Goal: Information Seeking & Learning: Learn about a topic

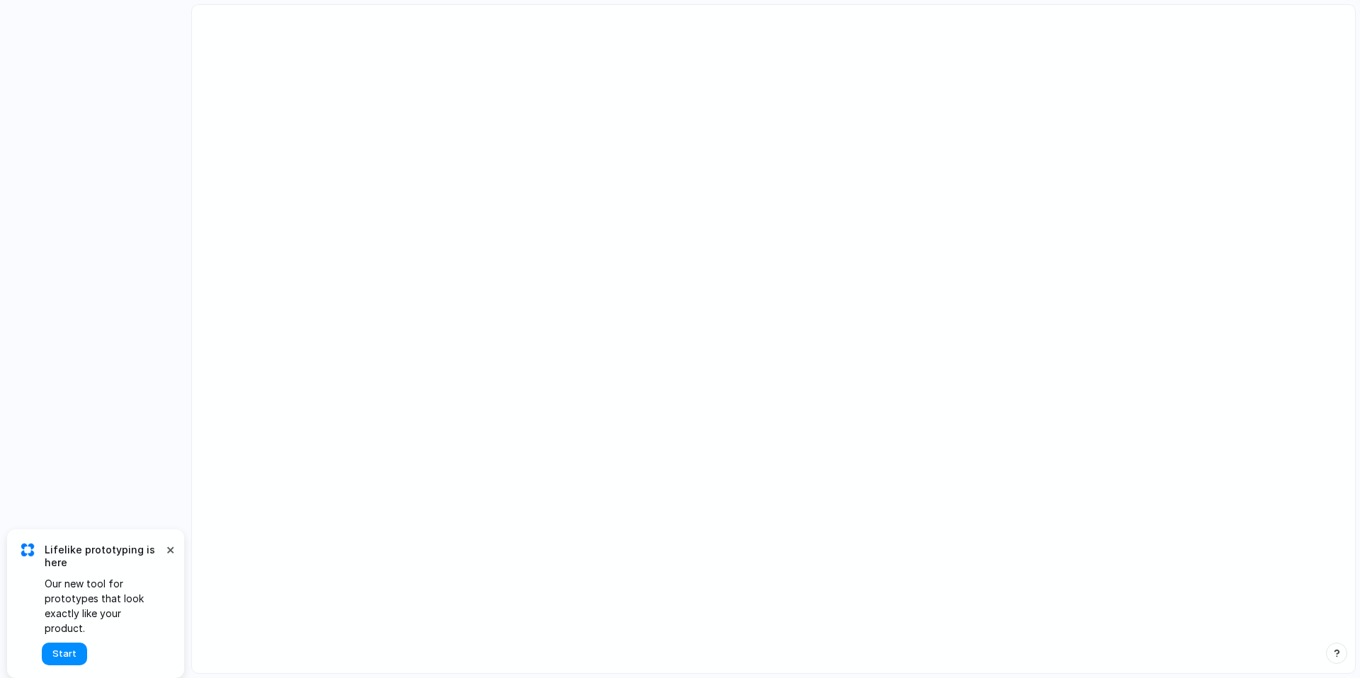
drag, startPoint x: 573, startPoint y: 323, endPoint x: 215, endPoint y: 567, distance: 433.7
click at [270, 551] on main at bounding box center [773, 339] width 1164 height 670
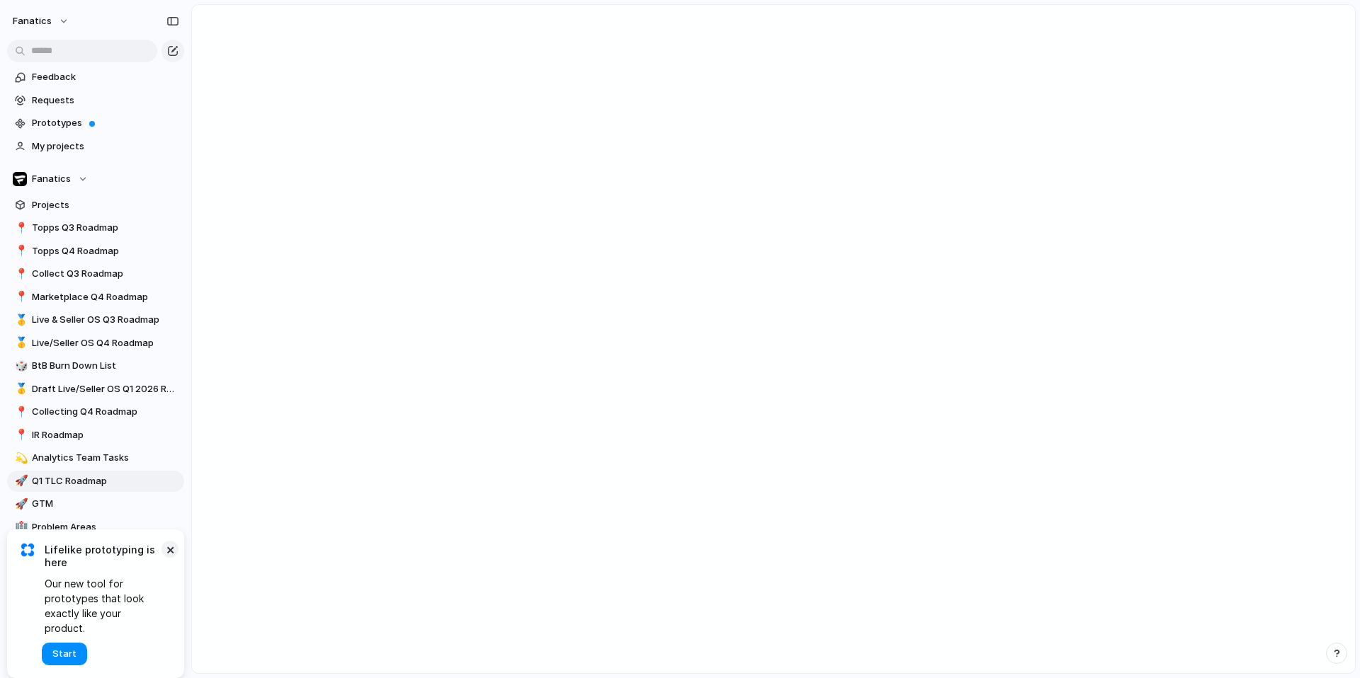
click at [175, 558] on button "×" at bounding box center [169, 549] width 17 height 17
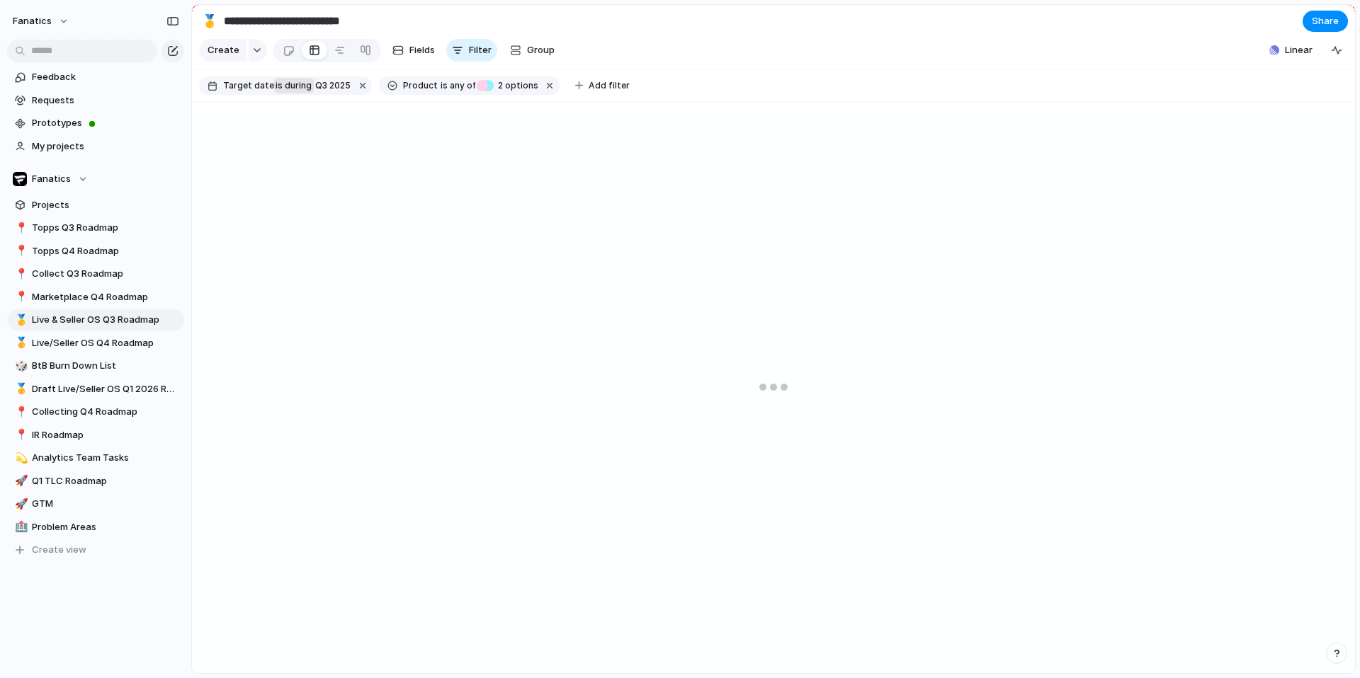
click at [300, 86] on span "during" at bounding box center [297, 85] width 29 height 13
click at [300, 86] on span "during" at bounding box center [312, 85] width 29 height 13
click at [323, 83] on span "Q3 2025" at bounding box center [332, 85] width 35 height 13
click at [579, 149] on div "last week last month next week next month range no selection" at bounding box center [680, 339] width 1360 height 678
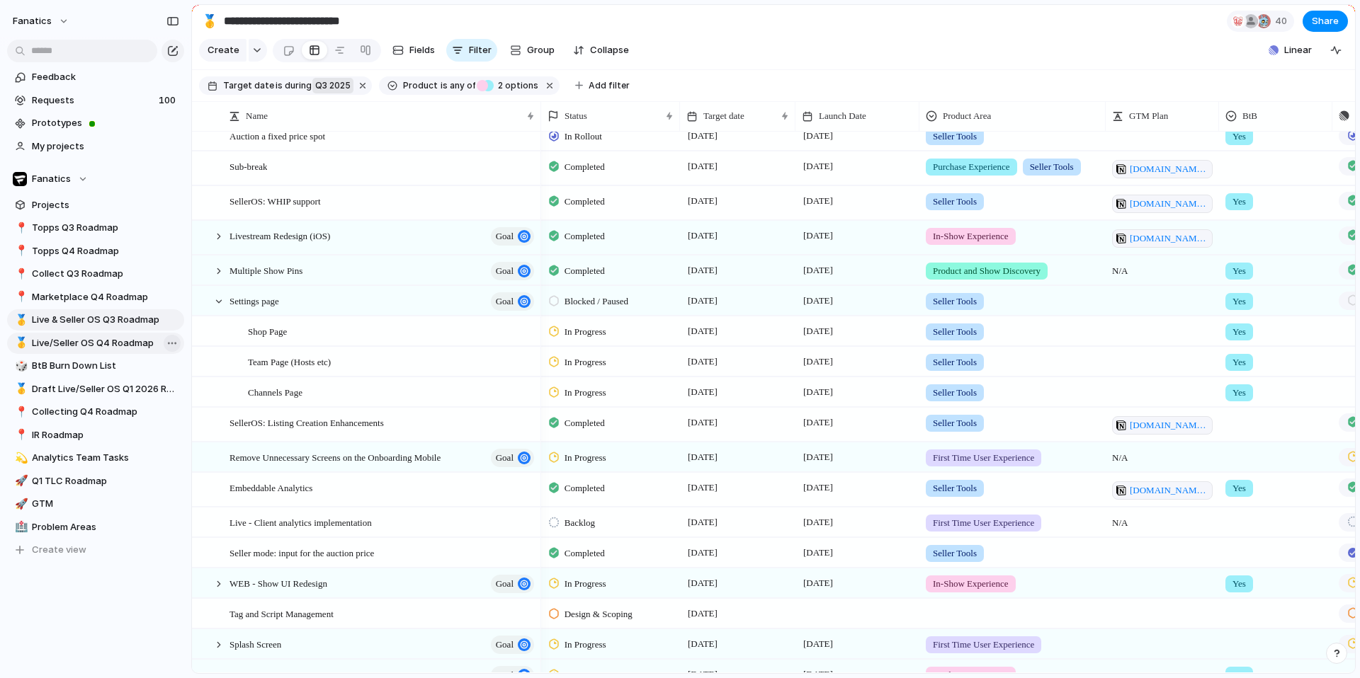
scroll to position [81, 0]
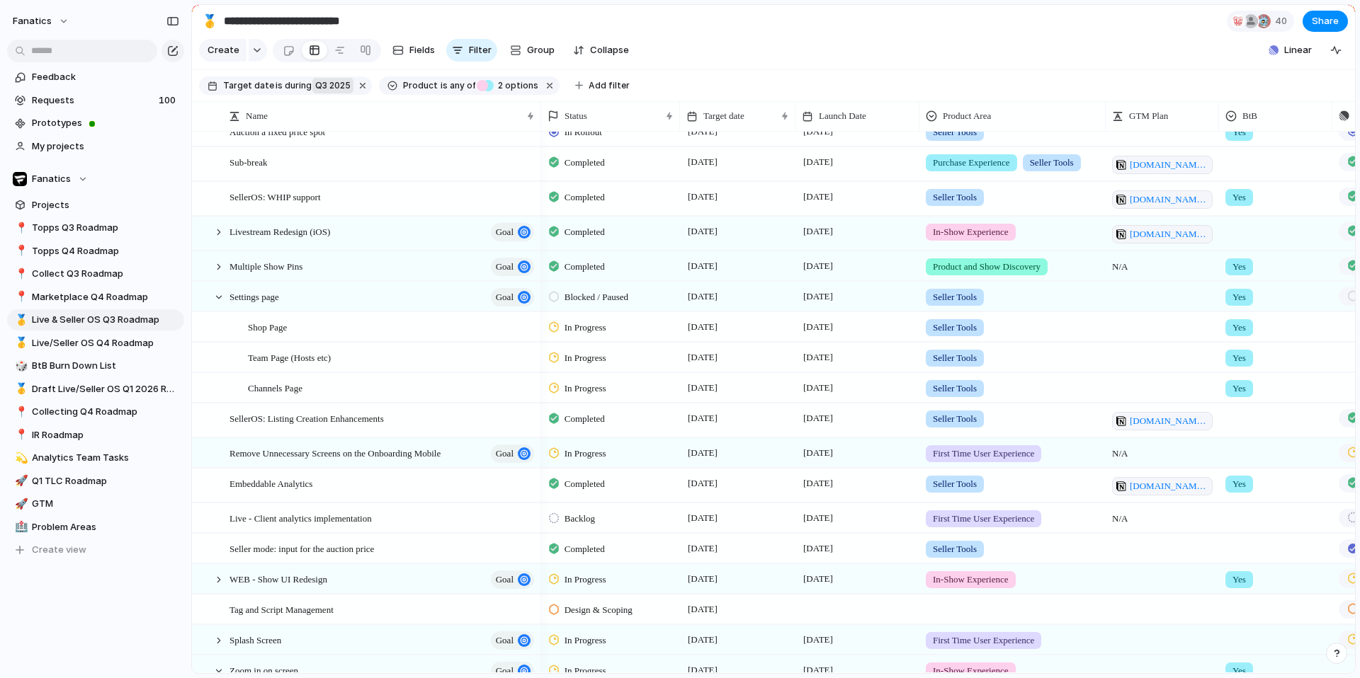
click at [328, 83] on span "Q3 2025" at bounding box center [332, 85] width 35 height 13
drag, startPoint x: 699, startPoint y: 50, endPoint x: 476, endPoint y: 52, distance: 223.1
click at [698, 50] on div "last week last month next week next month range no selection" at bounding box center [680, 339] width 1360 height 678
click at [463, 46] on button "Filter" at bounding box center [471, 50] width 51 height 23
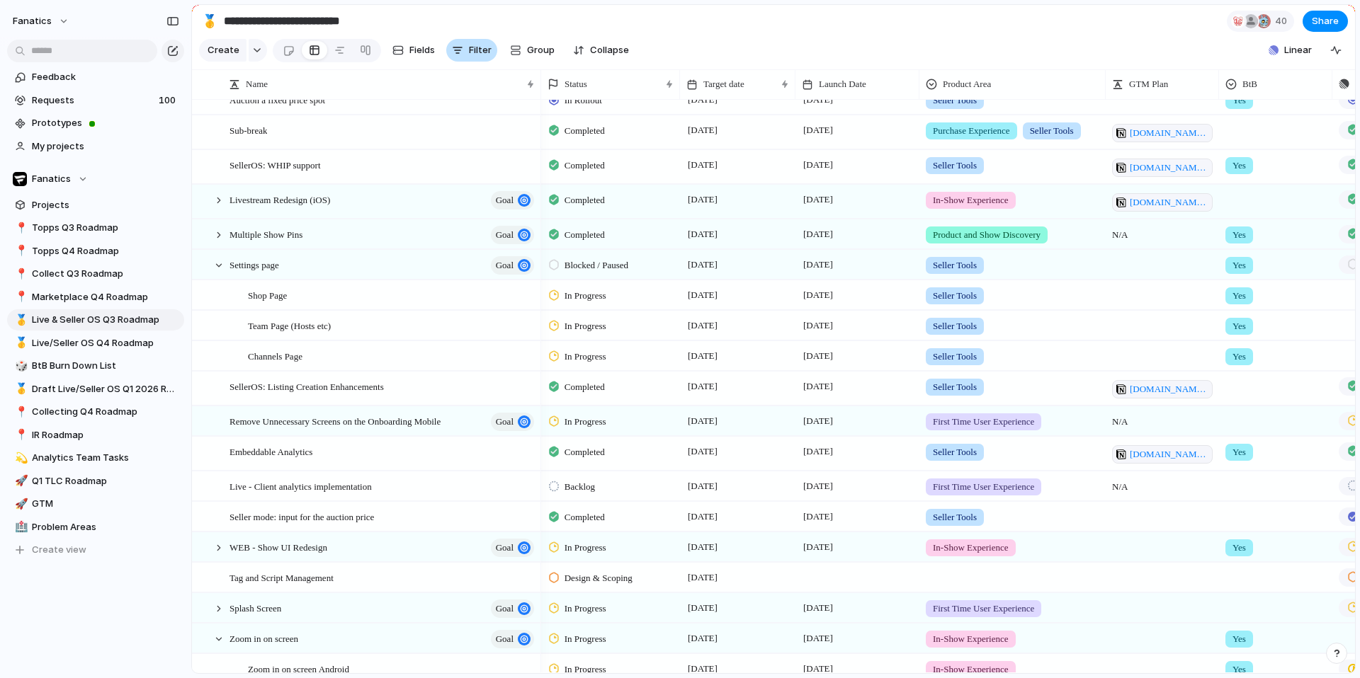
click at [458, 46] on div "button" at bounding box center [457, 50] width 11 height 11
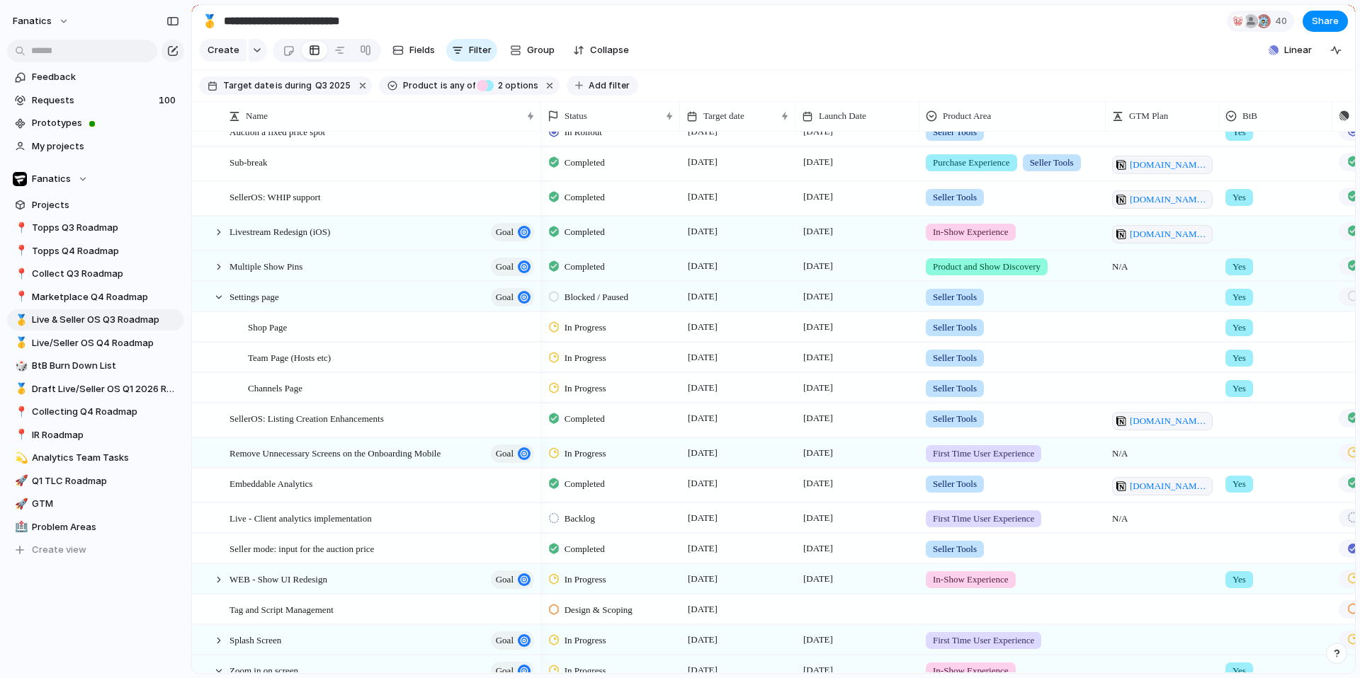
click at [594, 84] on span "Add filter" at bounding box center [609, 85] width 41 height 13
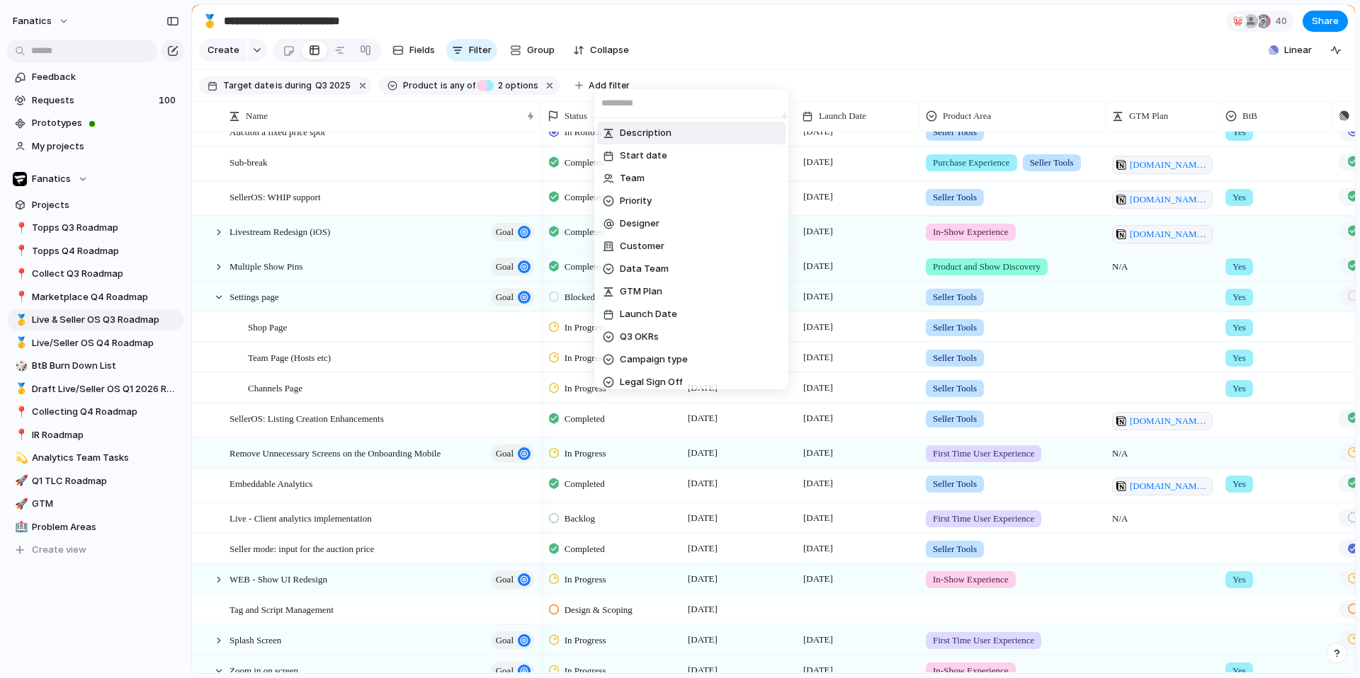
drag, startPoint x: 594, startPoint y: 84, endPoint x: 460, endPoint y: 93, distance: 134.2
click at [593, 84] on div "Description Start date Team Priority Designer Customer Data Team GTM Plan Launc…" at bounding box center [680, 339] width 1360 height 678
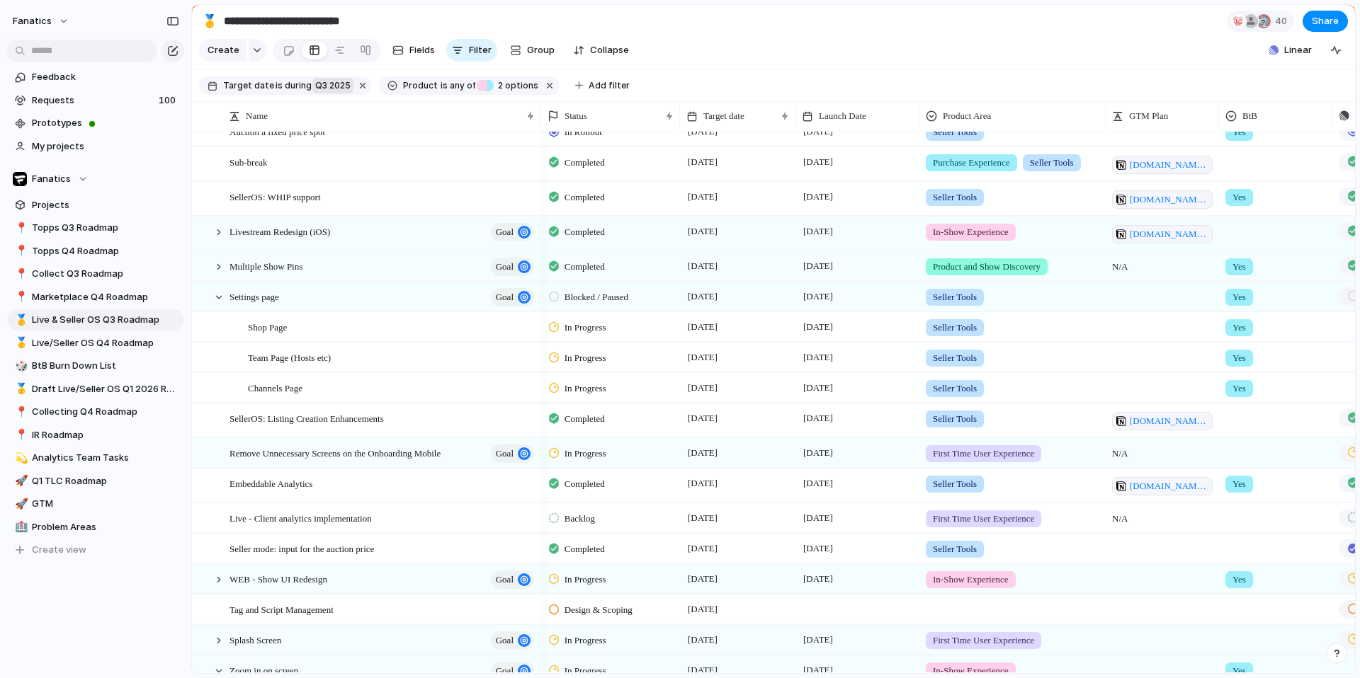
click at [323, 84] on span "Q3 2025" at bounding box center [332, 85] width 35 height 13
click at [348, 105] on input "text" at bounding box center [383, 104] width 121 height 28
type input "*"
type input "**"
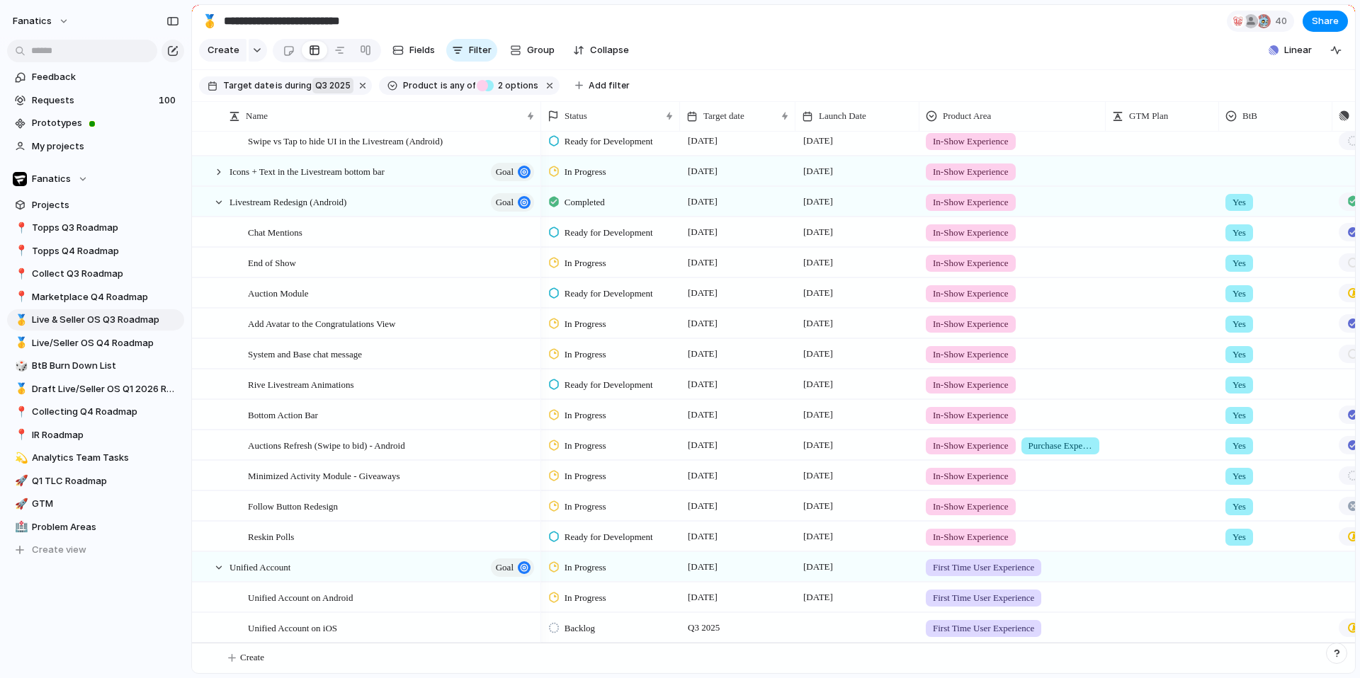
scroll to position [0, 0]
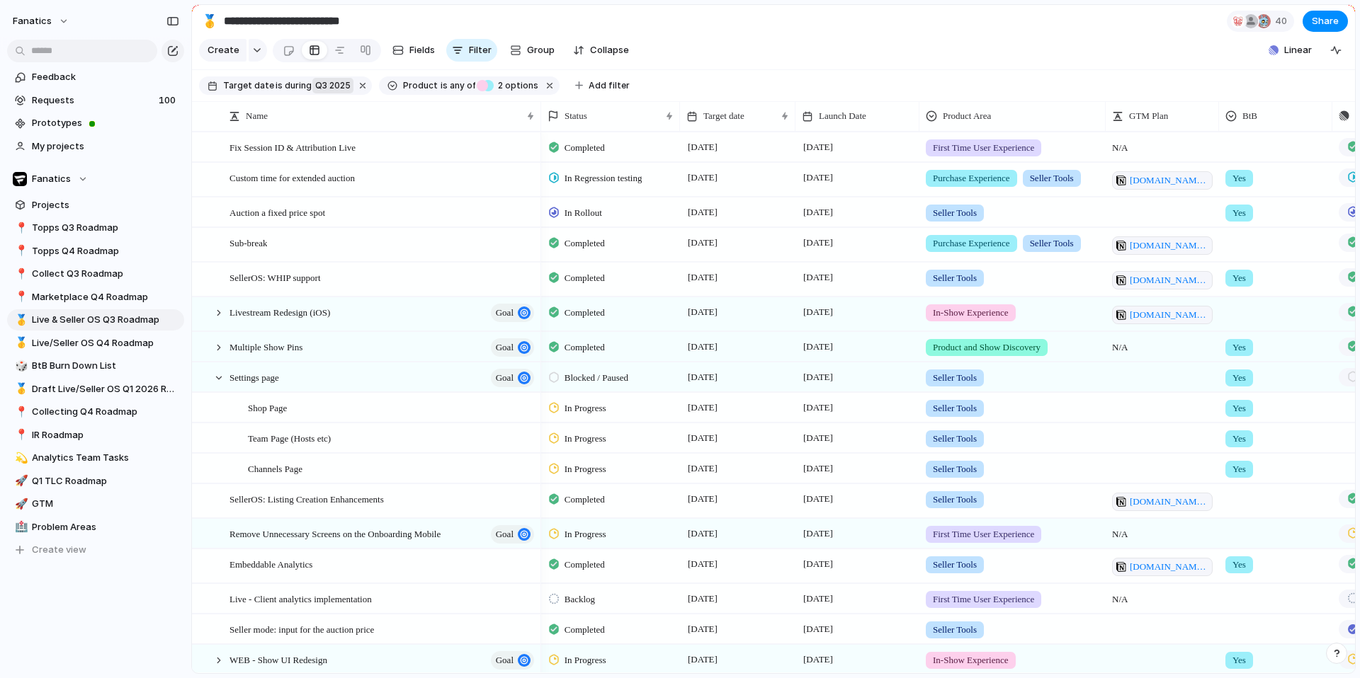
click at [333, 88] on span "Q3 2025" at bounding box center [332, 85] width 35 height 13
click at [375, 225] on li "range" at bounding box center [393, 228] width 115 height 23
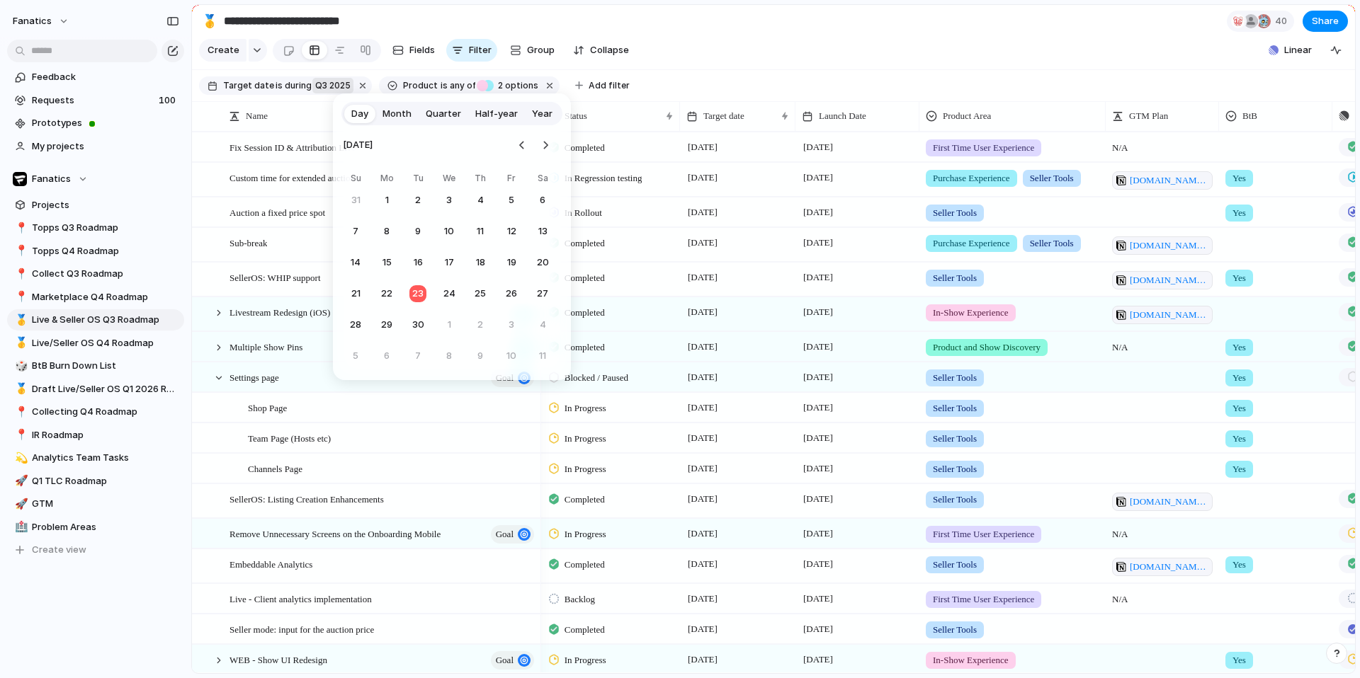
click at [429, 116] on span "Quarter" at bounding box center [443, 114] width 35 height 14
click at [415, 220] on button "Q3" at bounding box center [395, 213] width 108 height 35
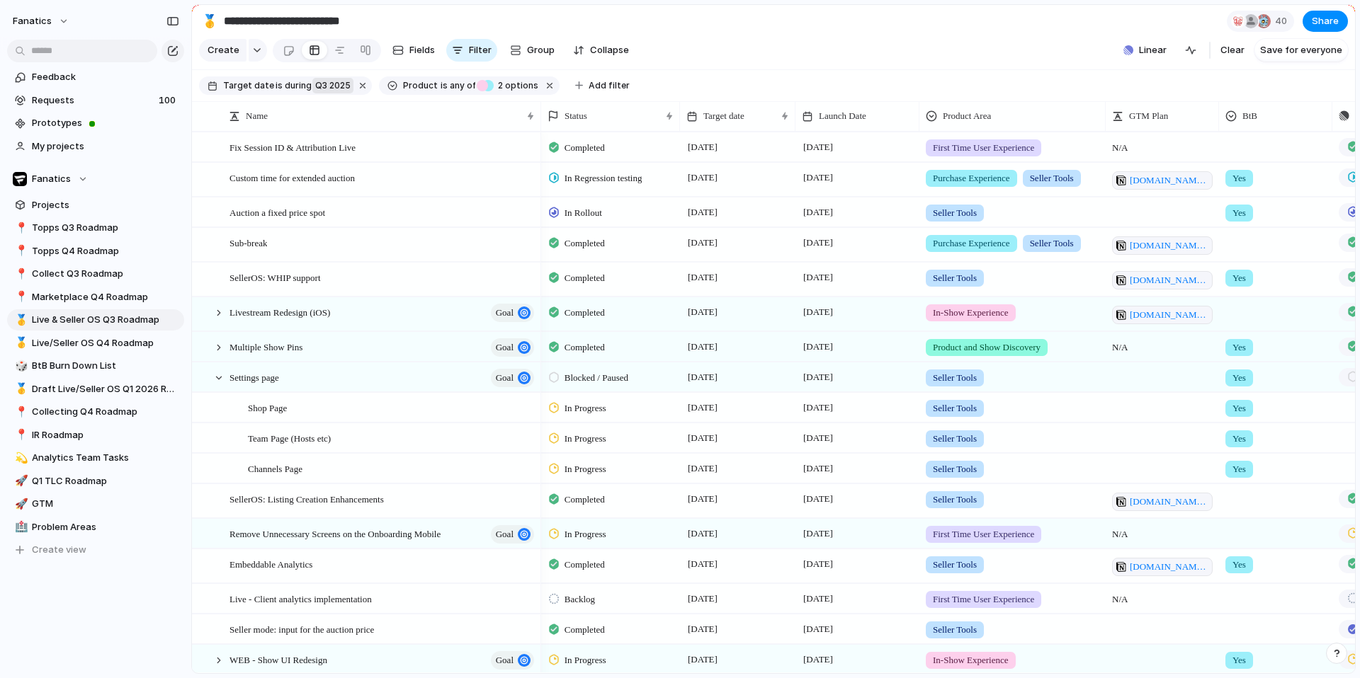
click at [327, 87] on span "Q3 2025" at bounding box center [332, 85] width 35 height 13
click at [366, 222] on li "range" at bounding box center [387, 227] width 115 height 23
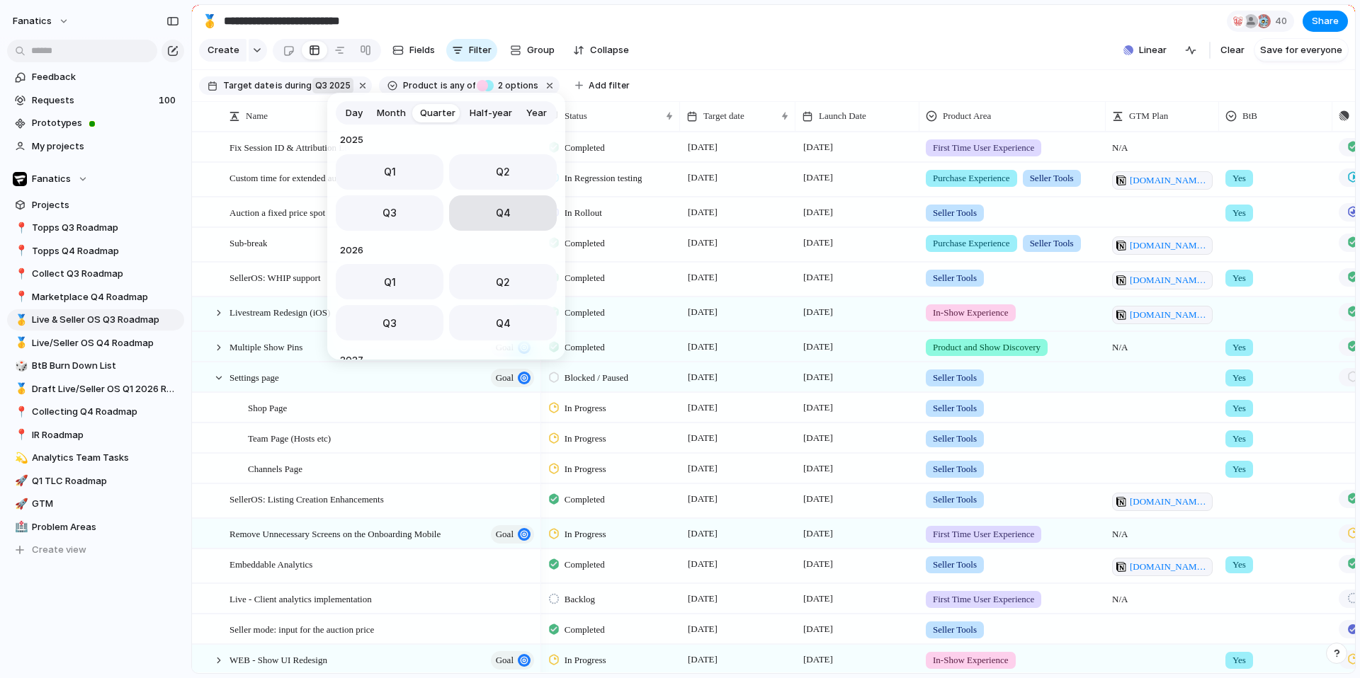
click at [487, 204] on button "Q4" at bounding box center [503, 212] width 108 height 35
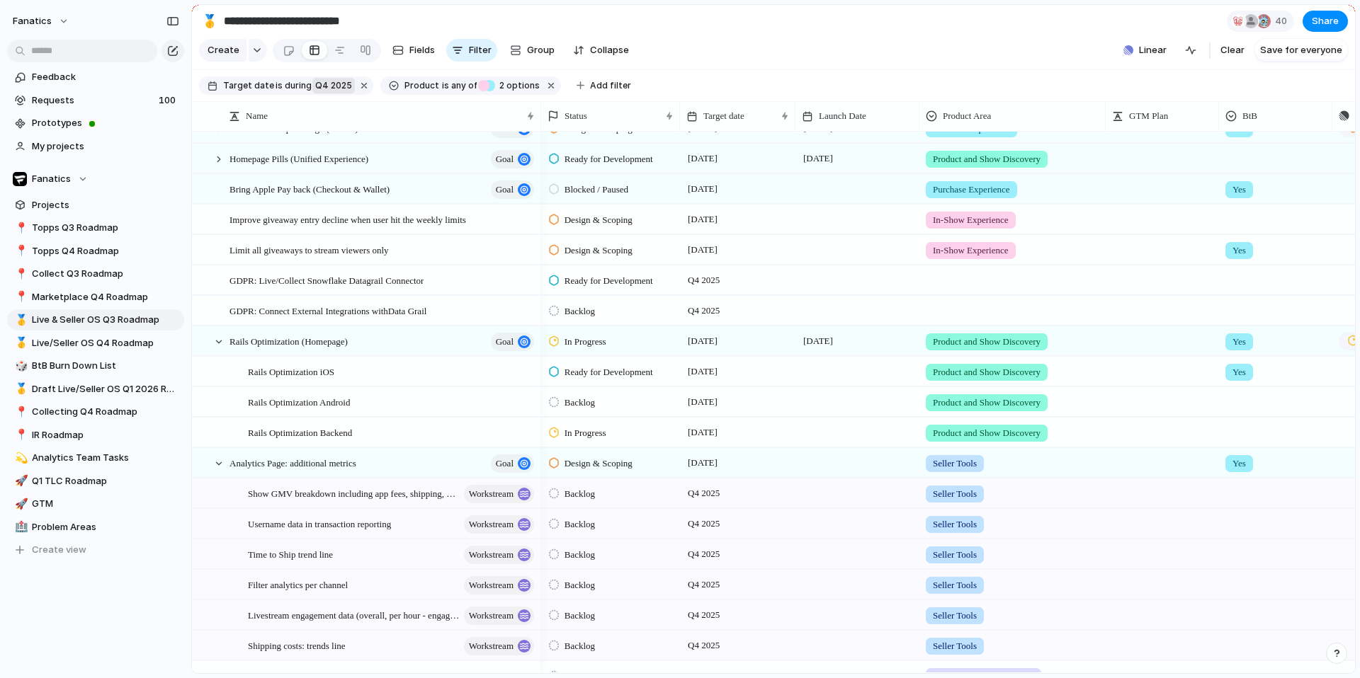
scroll to position [0, 0]
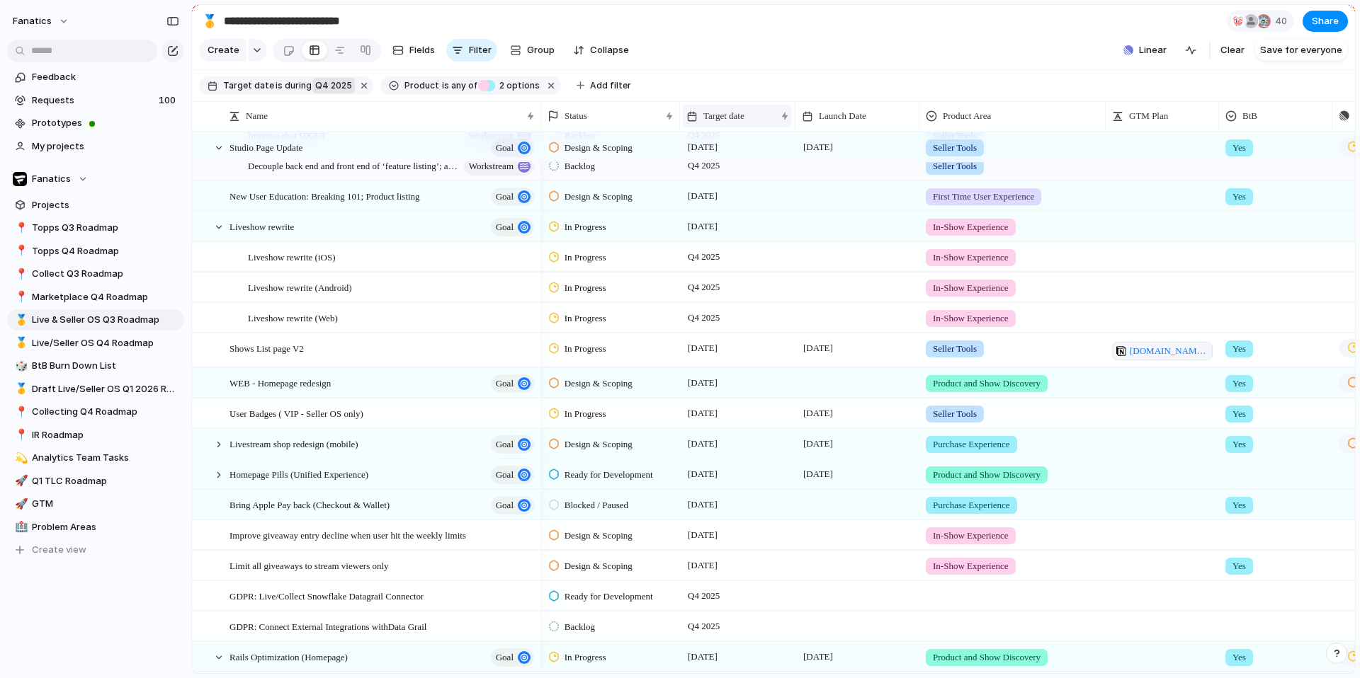
click at [734, 118] on span "Target date" at bounding box center [723, 116] width 41 height 14
click at [736, 188] on span "Sort ascending" at bounding box center [744, 193] width 69 height 14
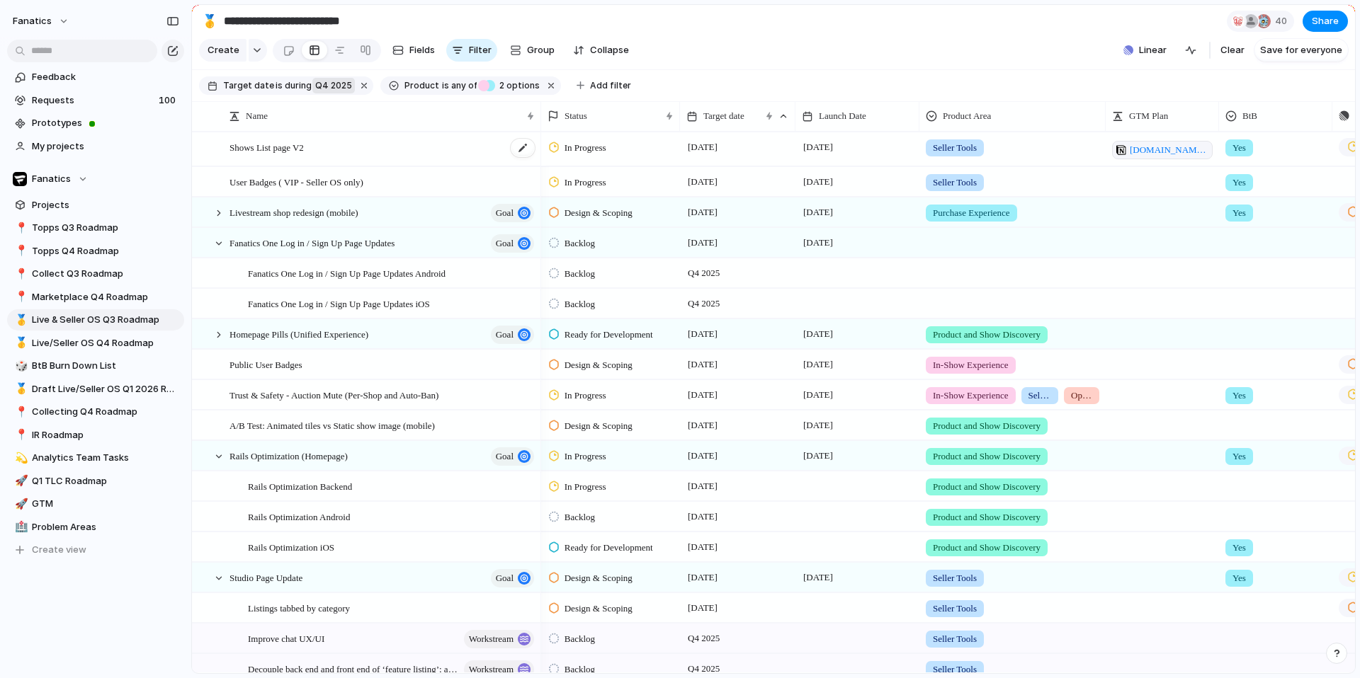
click at [280, 156] on div "Shows List page V2" at bounding box center [382, 149] width 307 height 33
click at [363, 183] on span "User Badges ( VIP - Seller OS only)" at bounding box center [296, 182] width 134 height 16
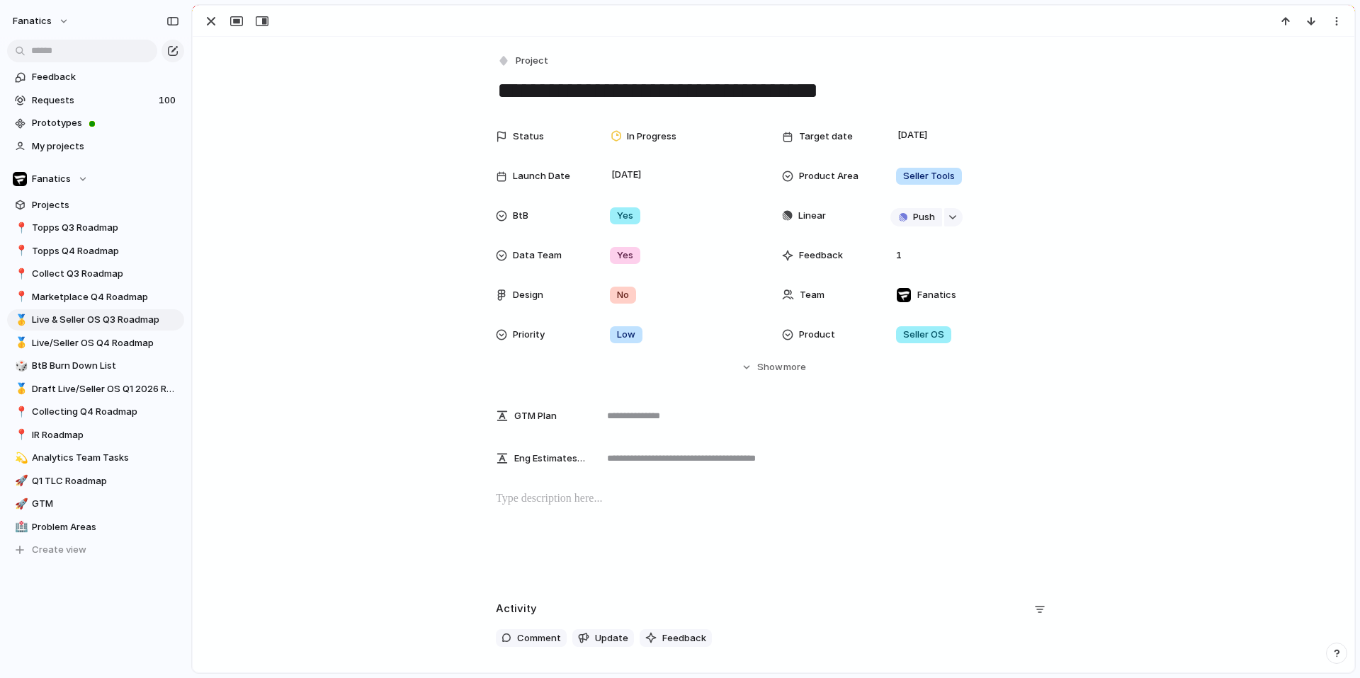
click at [365, 183] on div "**********" at bounding box center [773, 339] width 1163 height 669
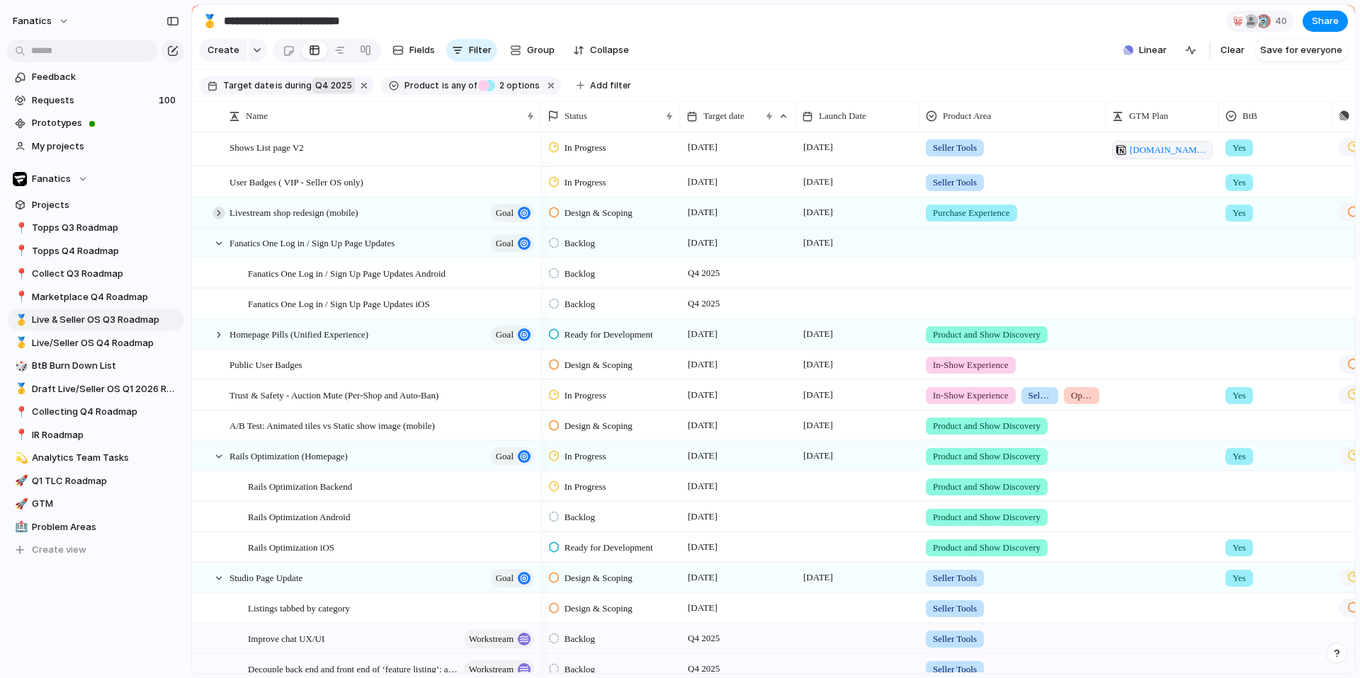
click at [219, 211] on div at bounding box center [218, 213] width 13 height 13
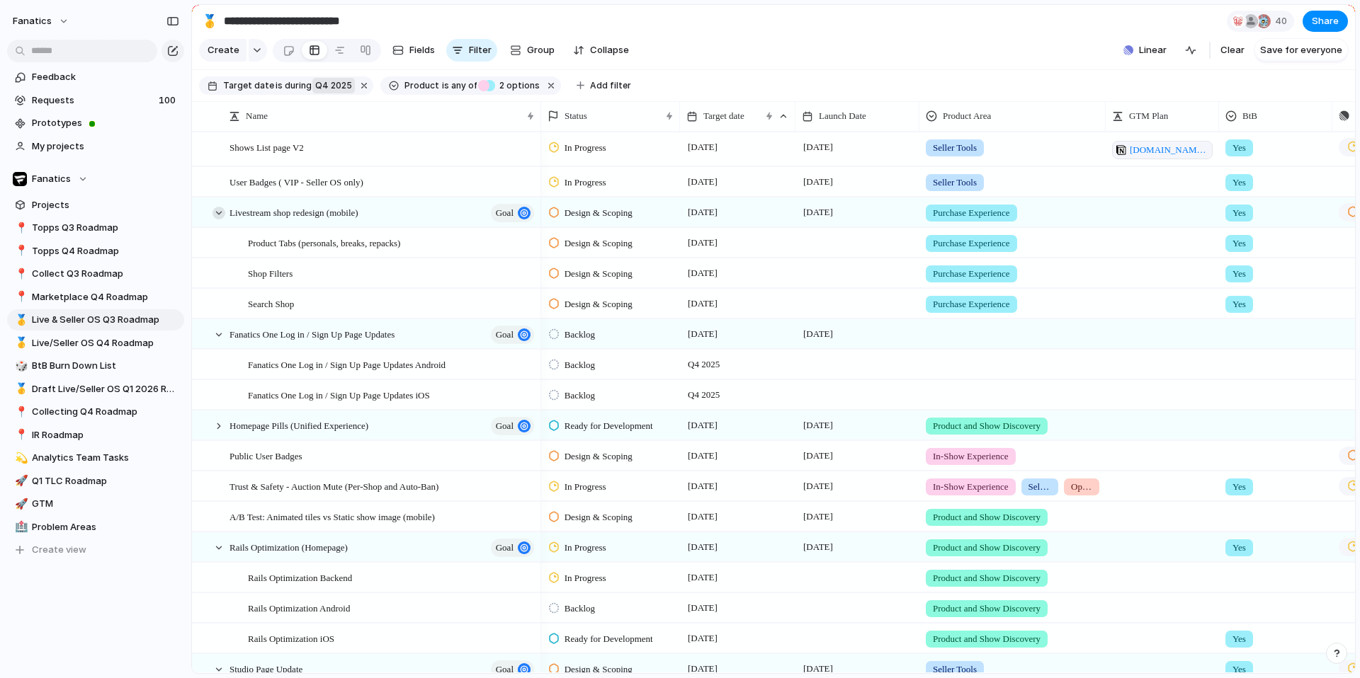
click at [219, 211] on div at bounding box center [218, 213] width 13 height 13
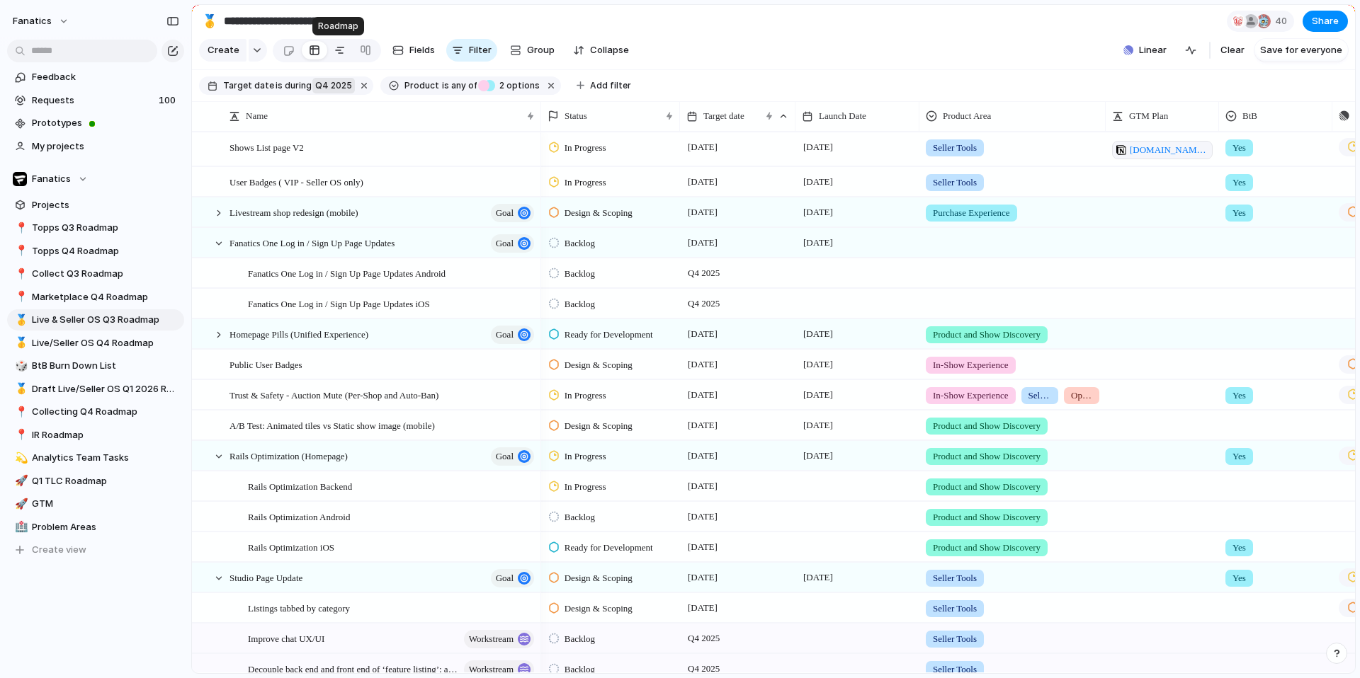
click at [334, 52] on div at bounding box center [339, 50] width 11 height 23
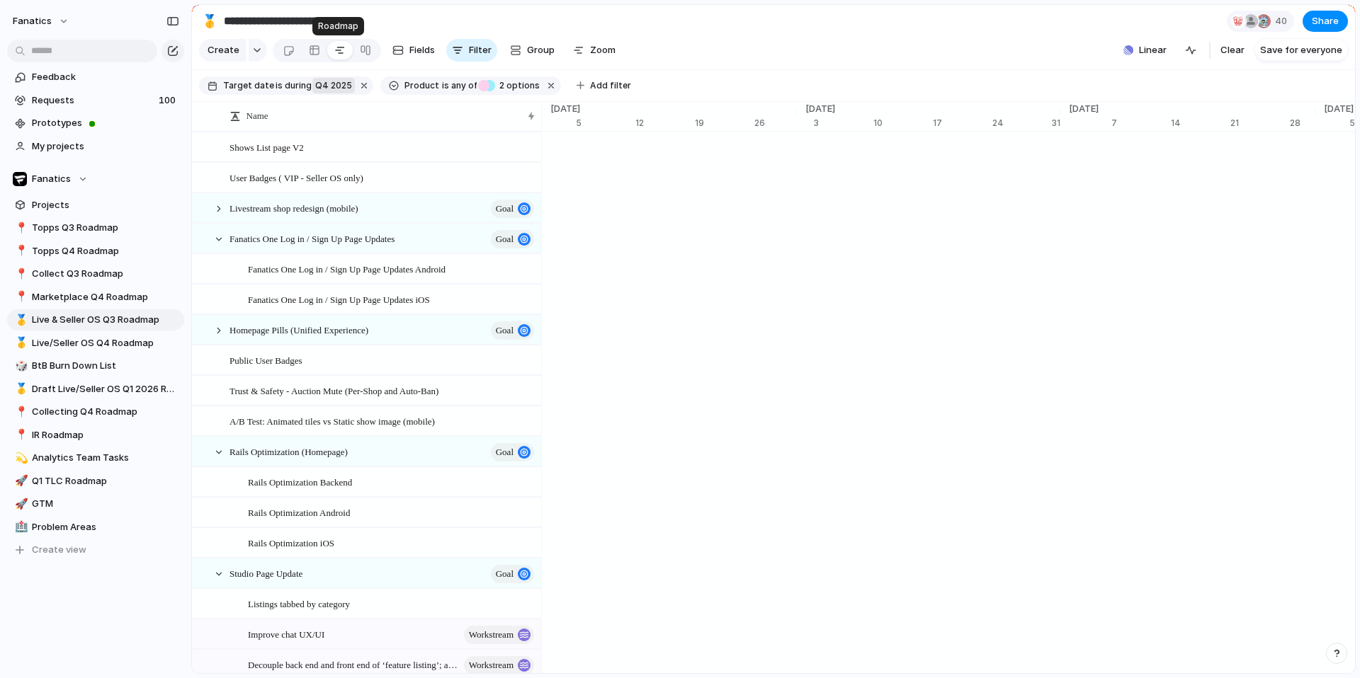
scroll to position [0, 9096]
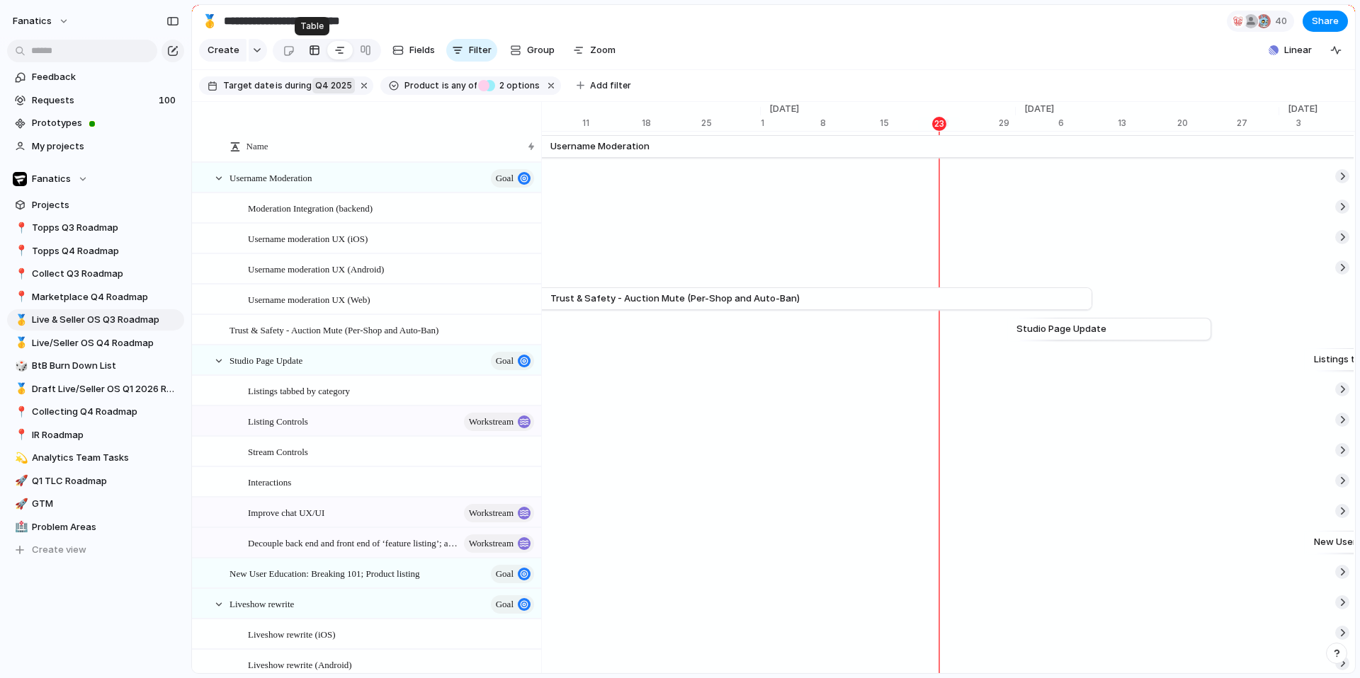
click at [317, 55] on div at bounding box center [314, 50] width 11 height 23
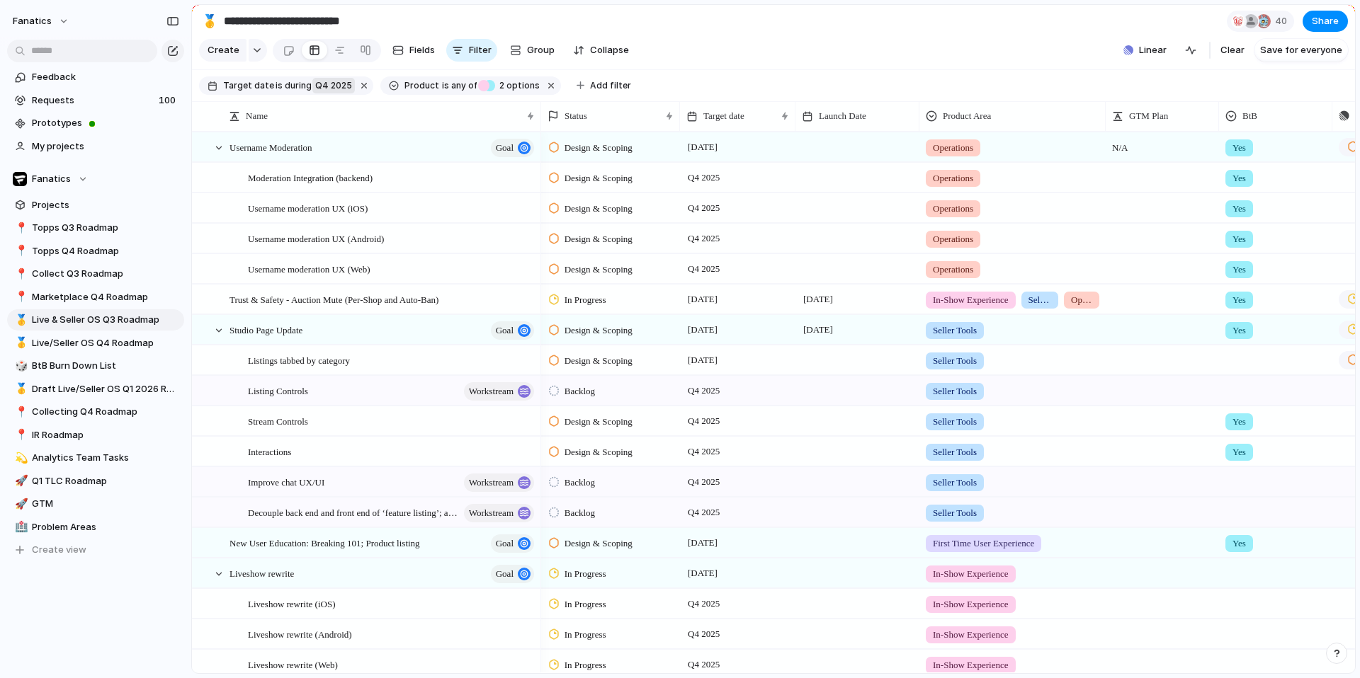
click at [328, 84] on span "Q4 2025" at bounding box center [333, 85] width 37 height 13
click at [380, 225] on li "range" at bounding box center [388, 223] width 115 height 23
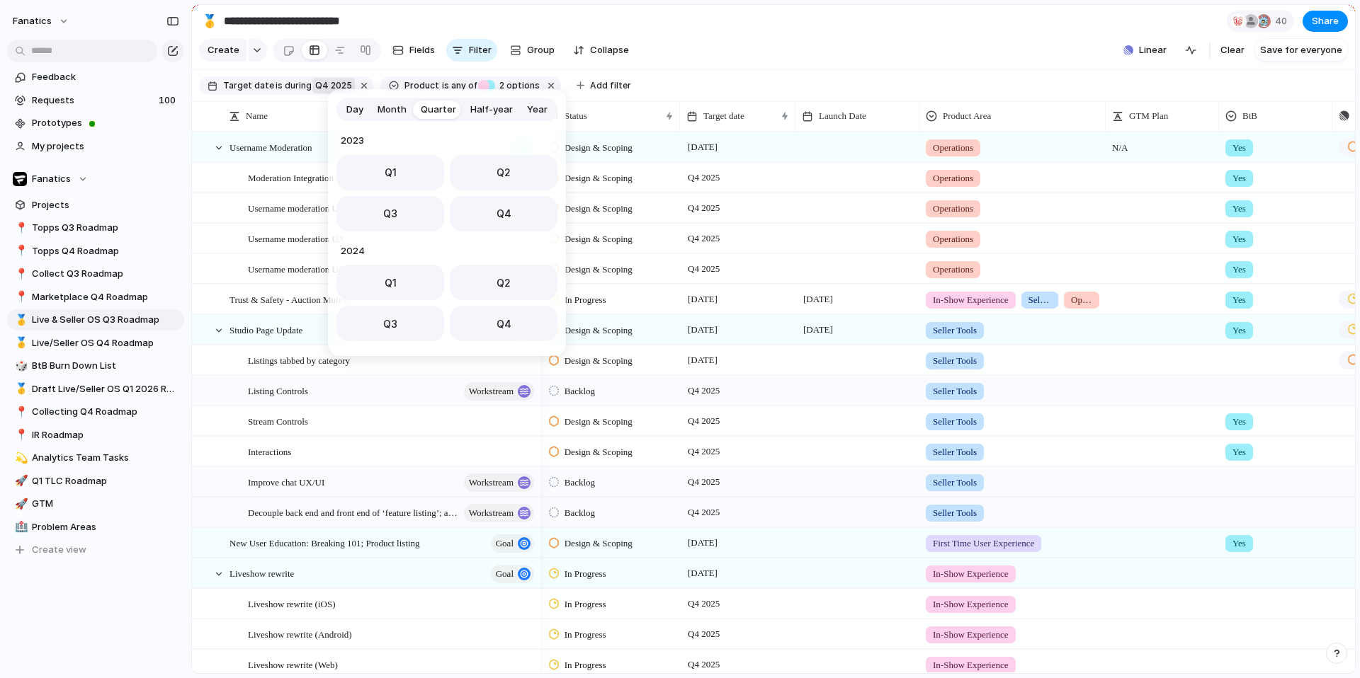
scroll to position [225, 0]
click at [391, 105] on span "Month" at bounding box center [391, 110] width 29 height 14
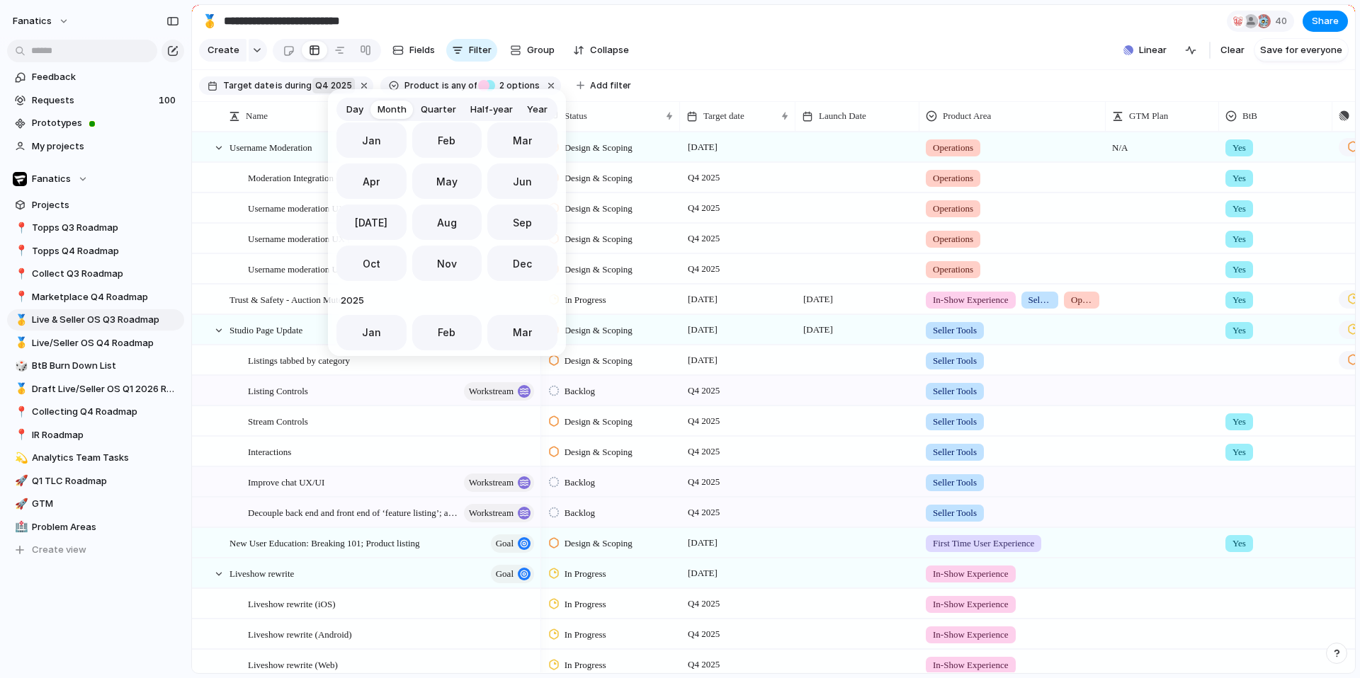
scroll to position [389, 0]
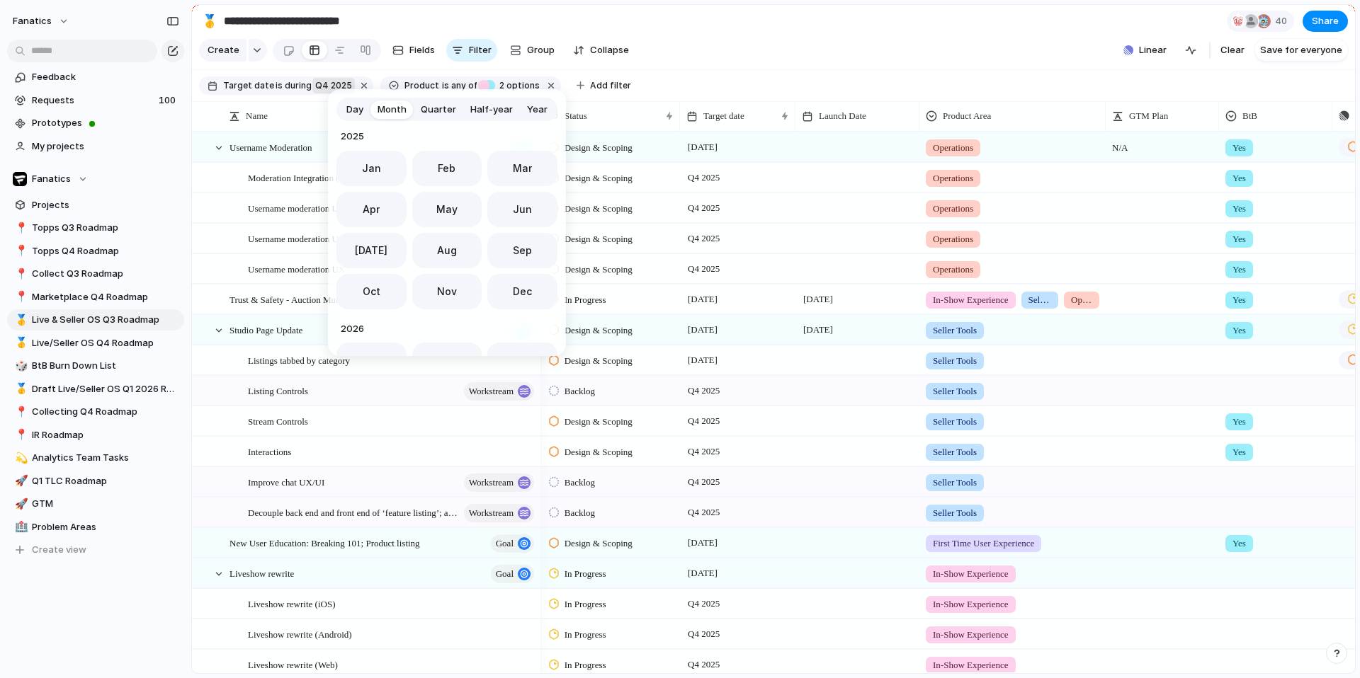
click at [358, 116] on button "Day" at bounding box center [354, 109] width 31 height 23
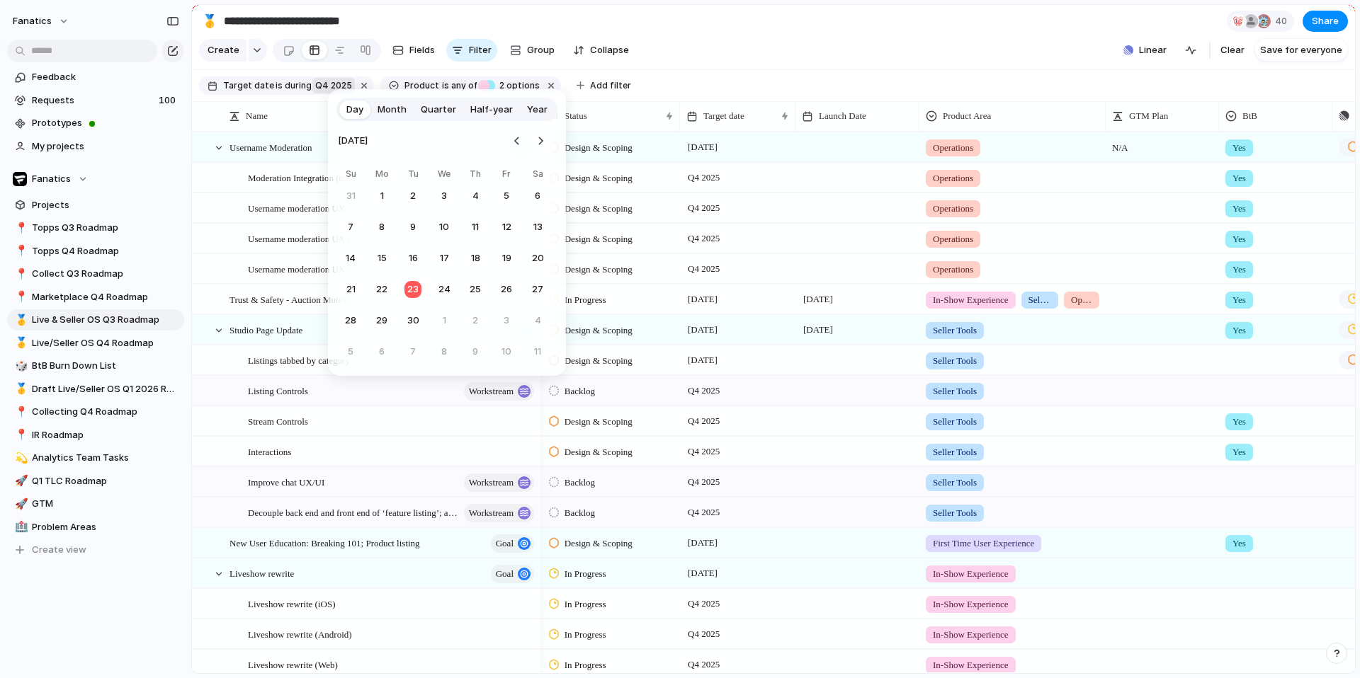
click at [389, 115] on span "Month" at bounding box center [391, 110] width 29 height 14
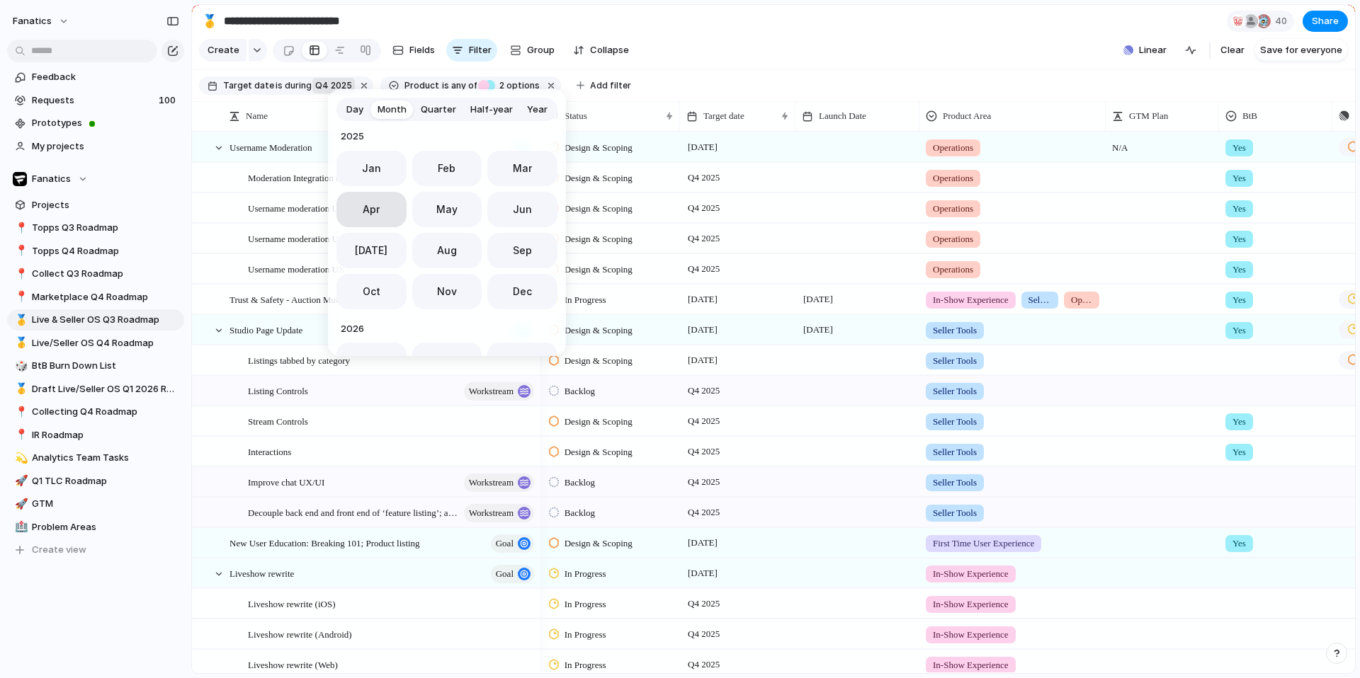
click at [365, 217] on button "Apr" at bounding box center [371, 209] width 70 height 35
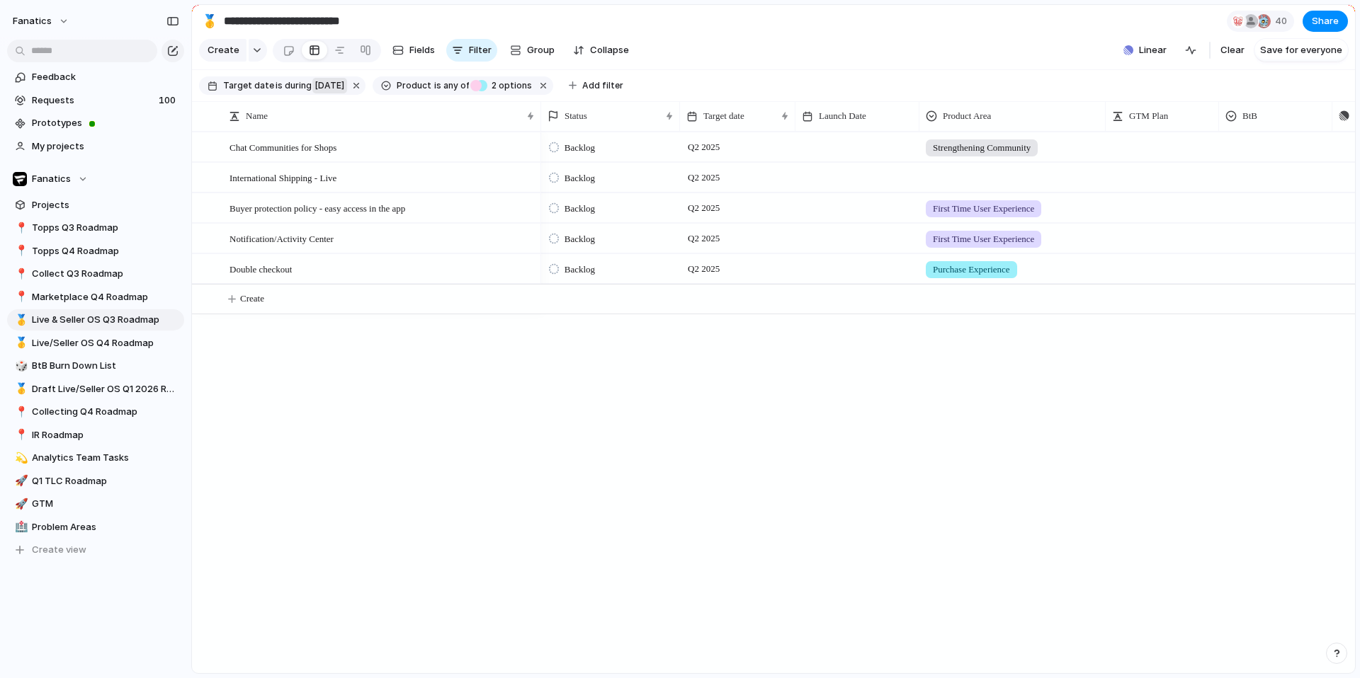
click at [344, 87] on span "[DATE]" at bounding box center [329, 85] width 29 height 13
click at [385, 251] on span "no selection" at bounding box center [381, 250] width 55 height 14
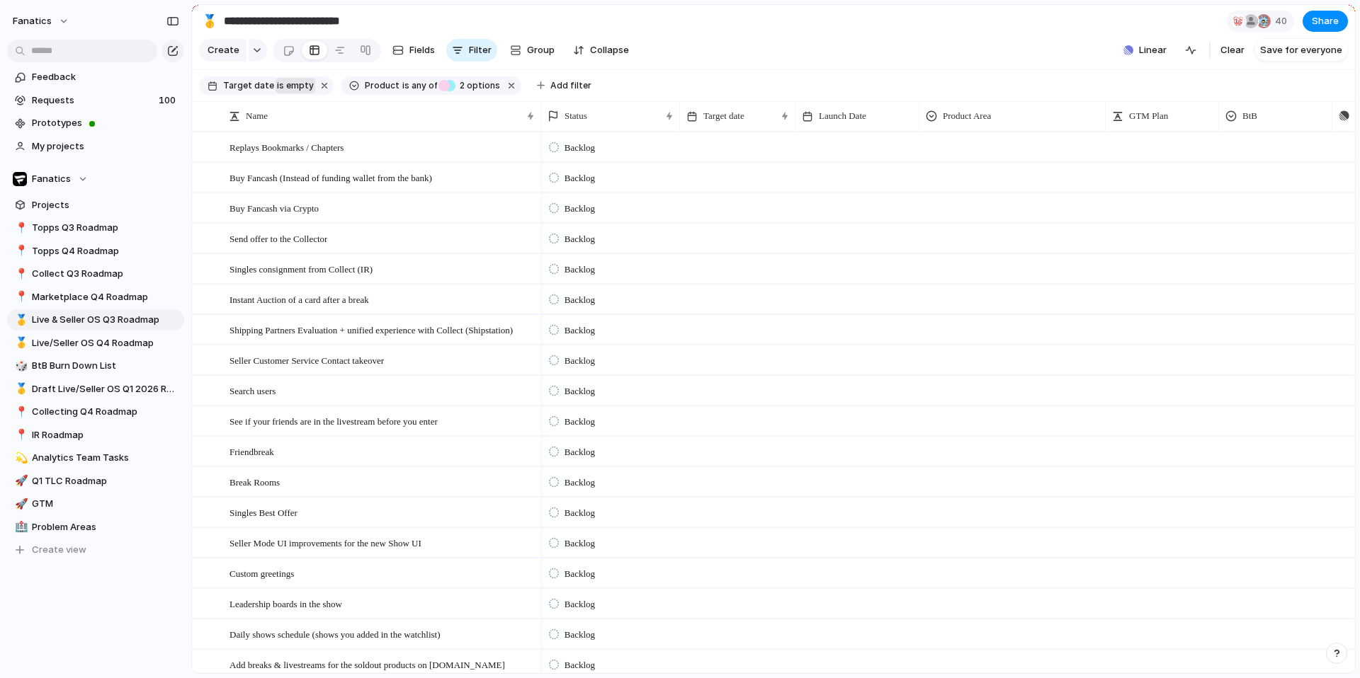
click at [297, 87] on span "is empty" at bounding box center [295, 85] width 37 height 13
click at [340, 226] on li "range" at bounding box center [357, 227] width 115 height 23
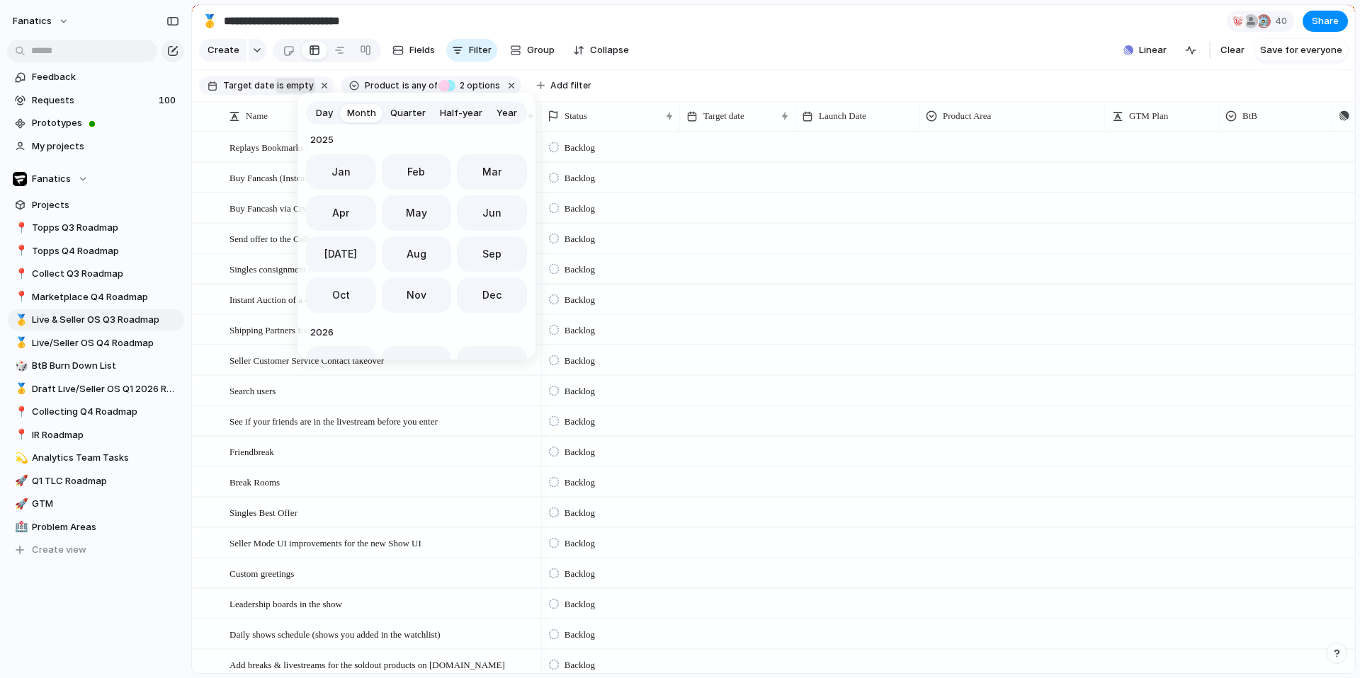
click at [440, 117] on span "Half-year" at bounding box center [461, 113] width 42 height 14
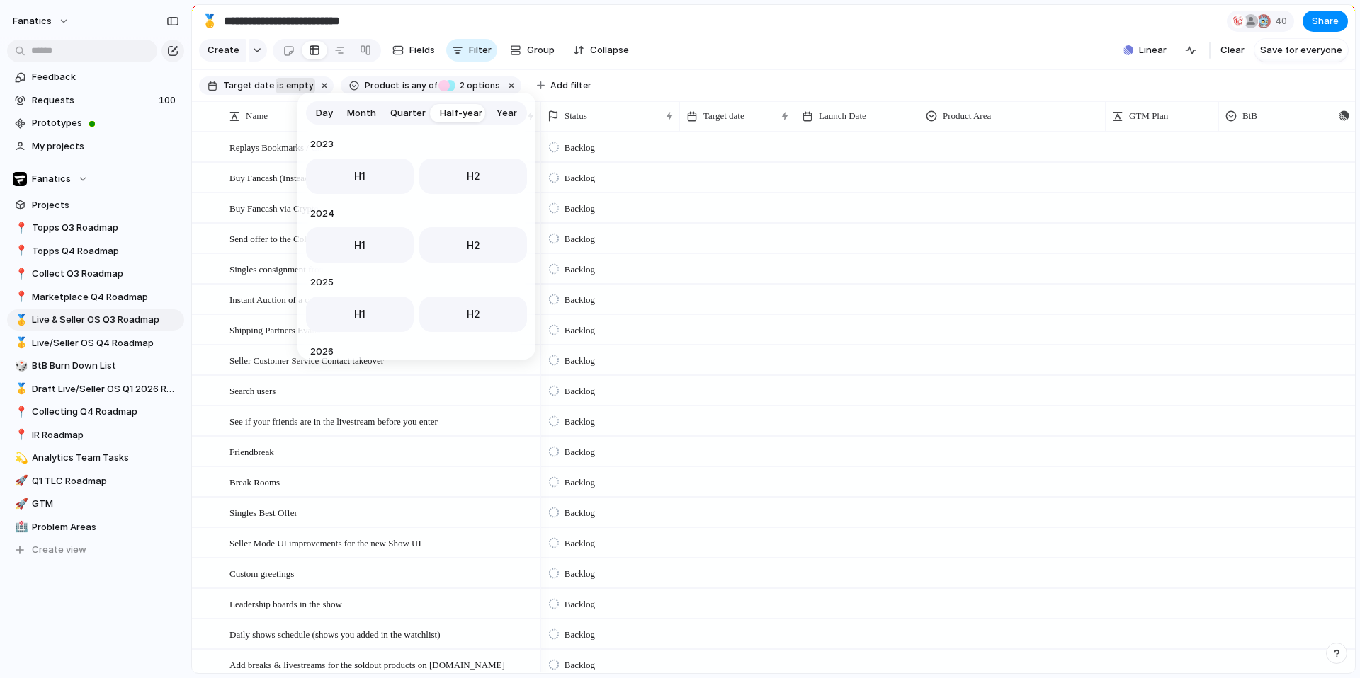
scroll to position [82, 0]
click at [466, 244] on button "H2" at bounding box center [473, 232] width 108 height 35
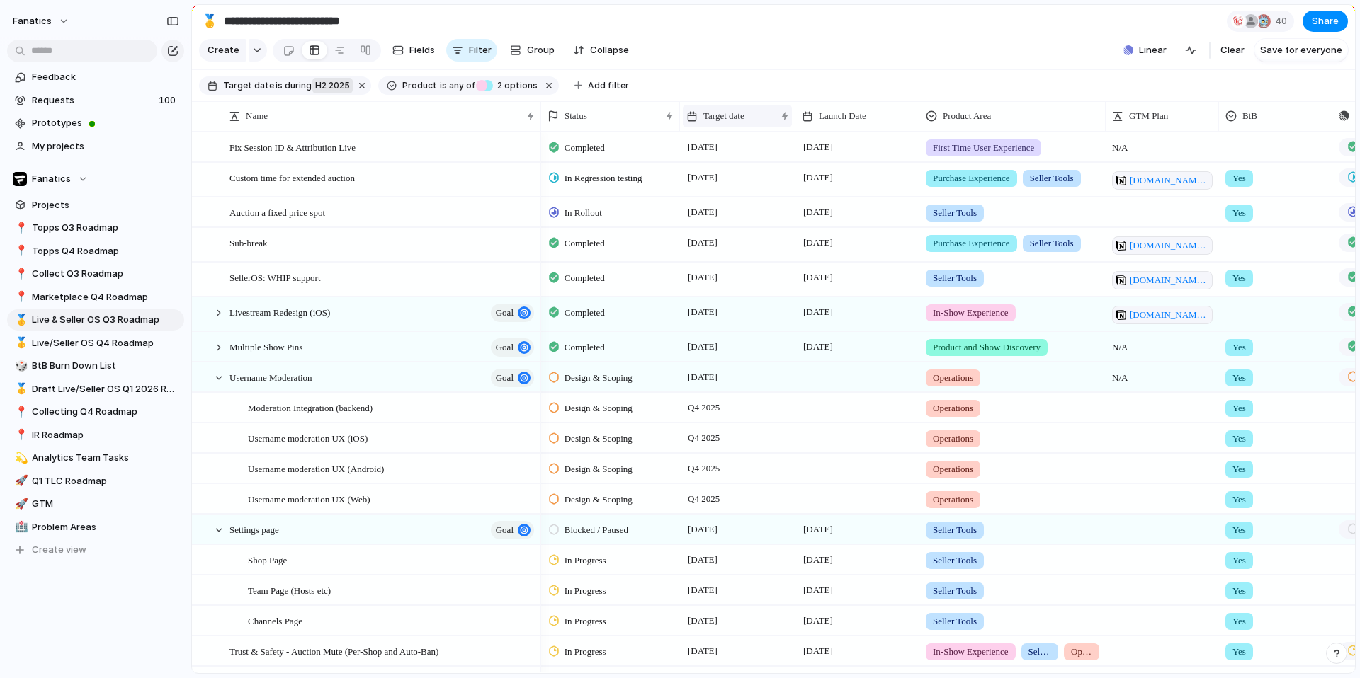
click at [754, 115] on div "Target date" at bounding box center [730, 116] width 89 height 14
click at [723, 187] on span "Sort ascending" at bounding box center [744, 193] width 69 height 14
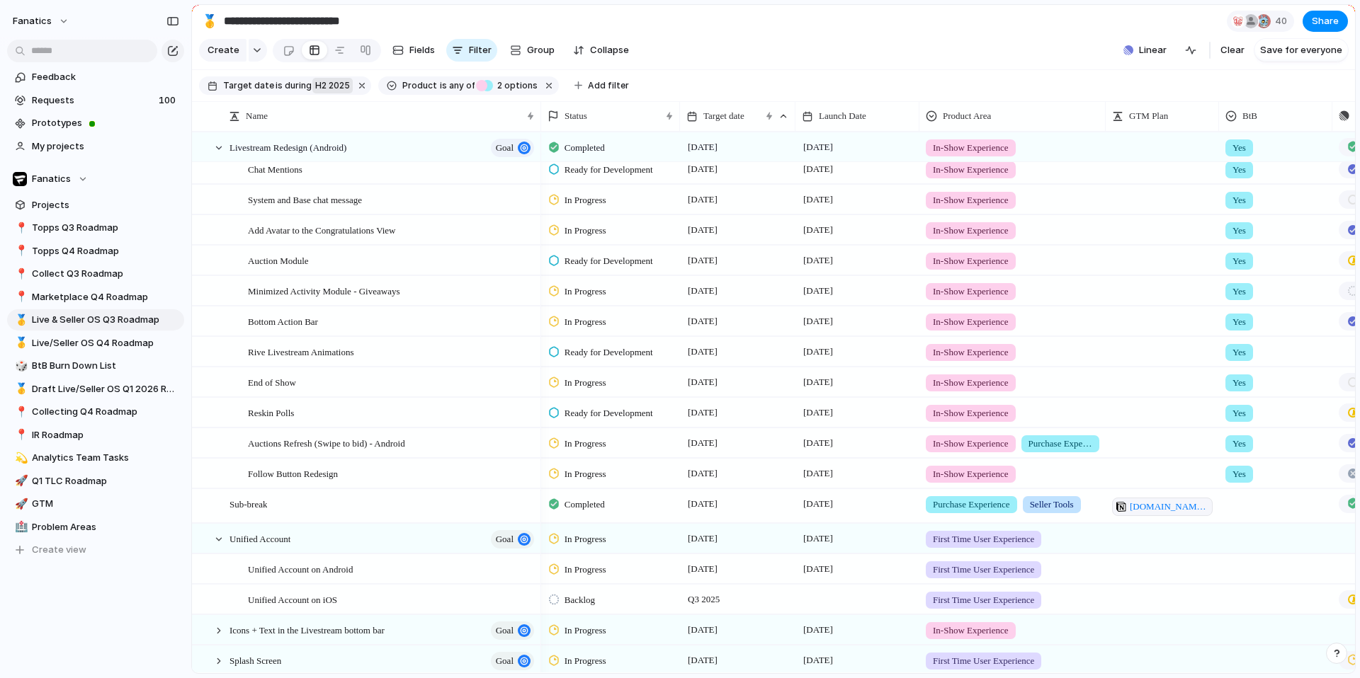
scroll to position [222, 0]
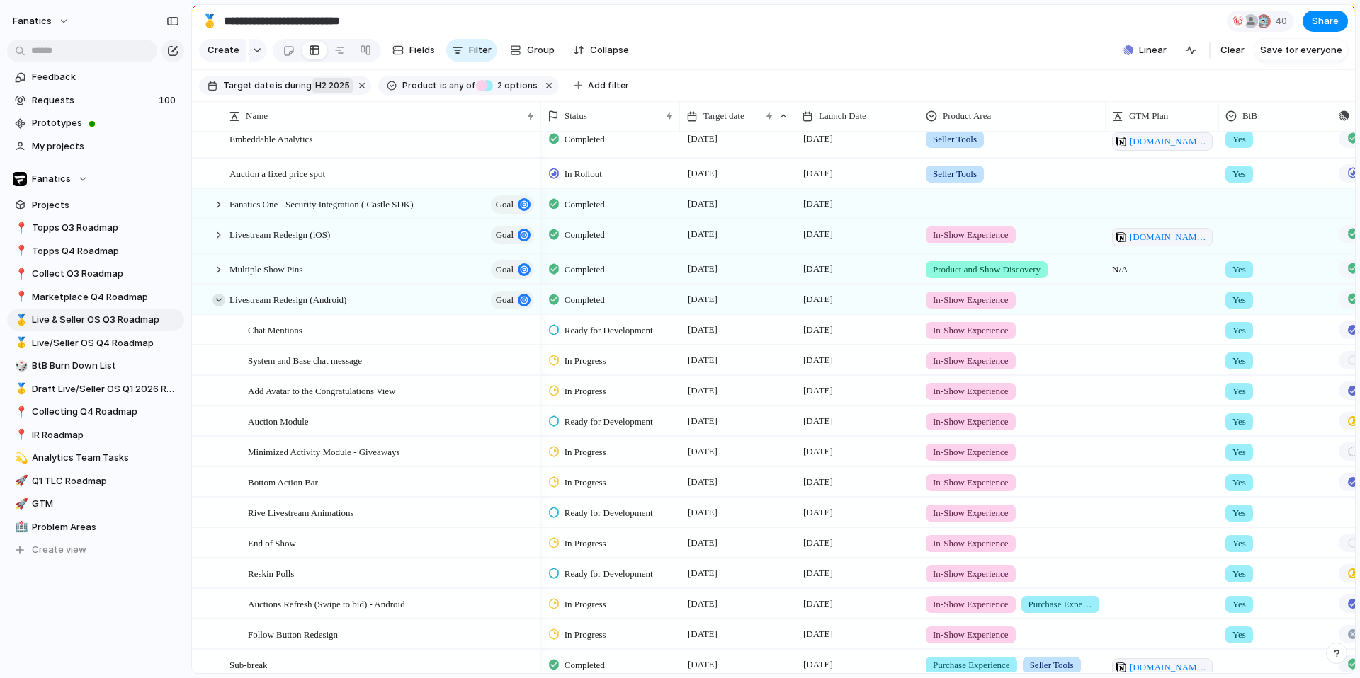
click at [218, 299] on div at bounding box center [218, 300] width 13 height 13
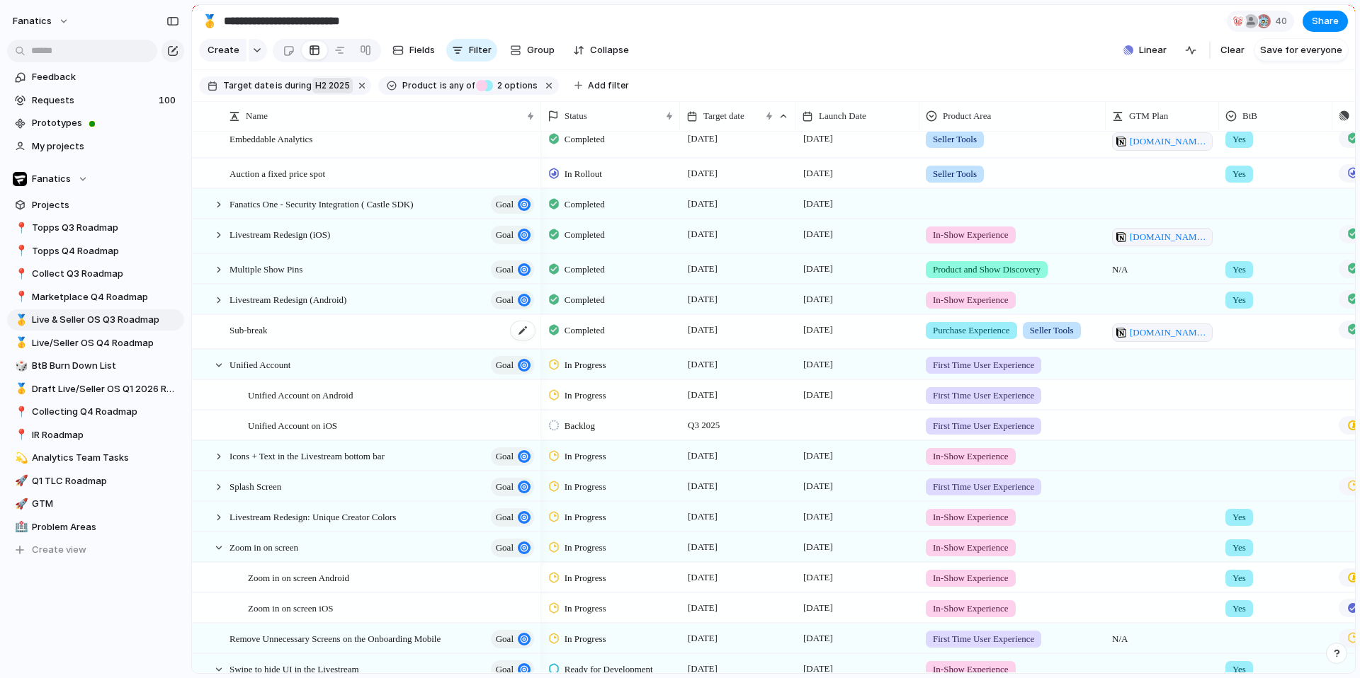
click at [263, 326] on span "Sub-break" at bounding box center [248, 330] width 38 height 16
click at [263, 326] on main "**********" at bounding box center [773, 339] width 1164 height 670
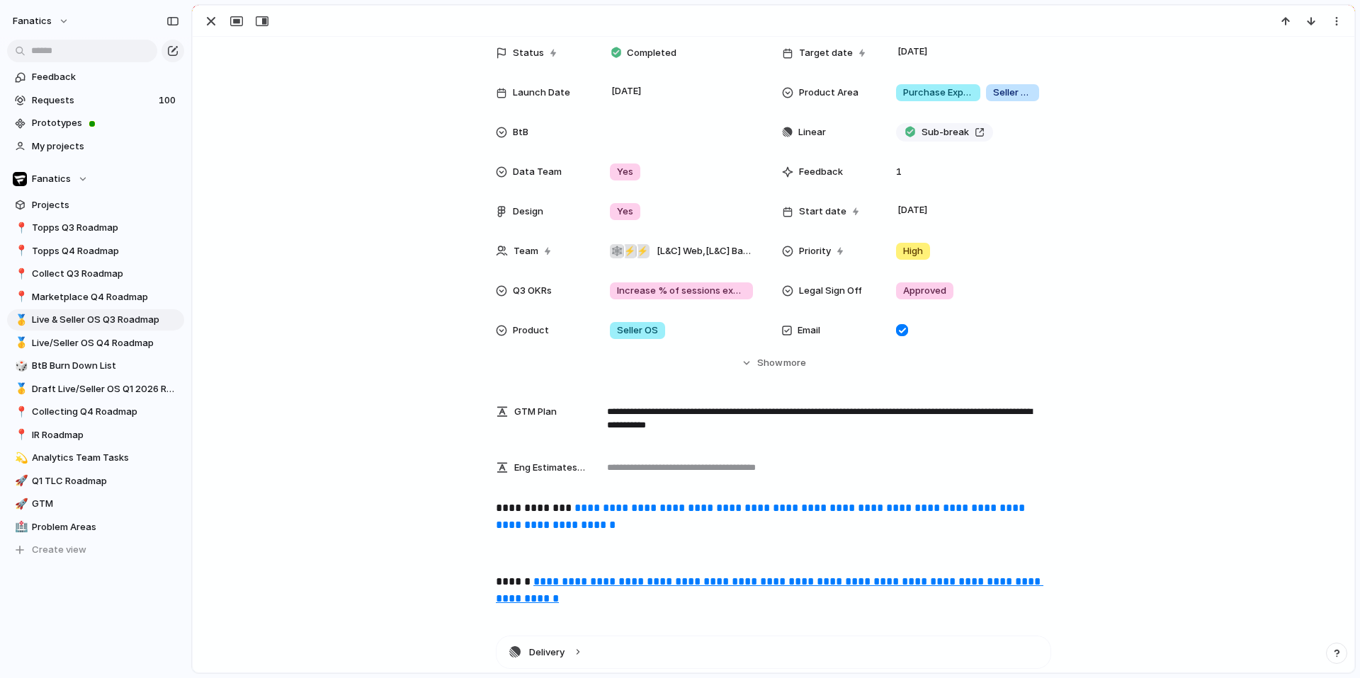
click at [620, 518] on link "**********" at bounding box center [762, 517] width 532 height 28
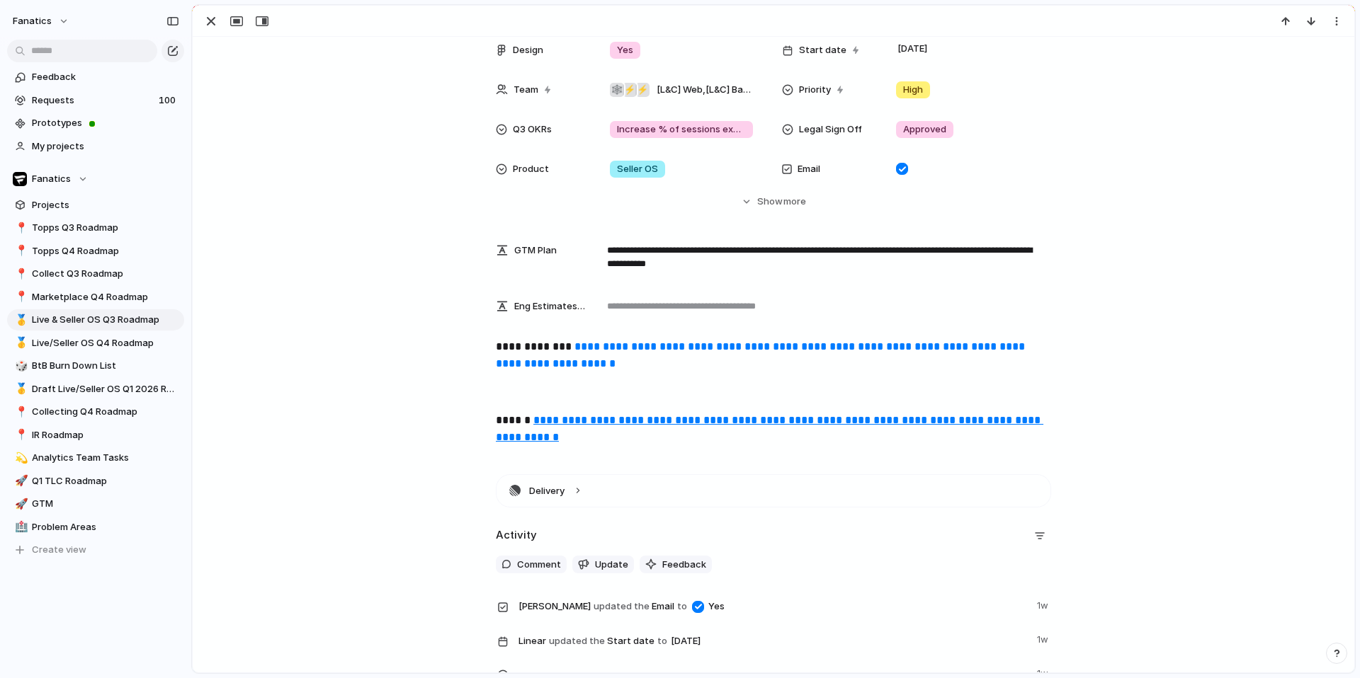
scroll to position [250, 0]
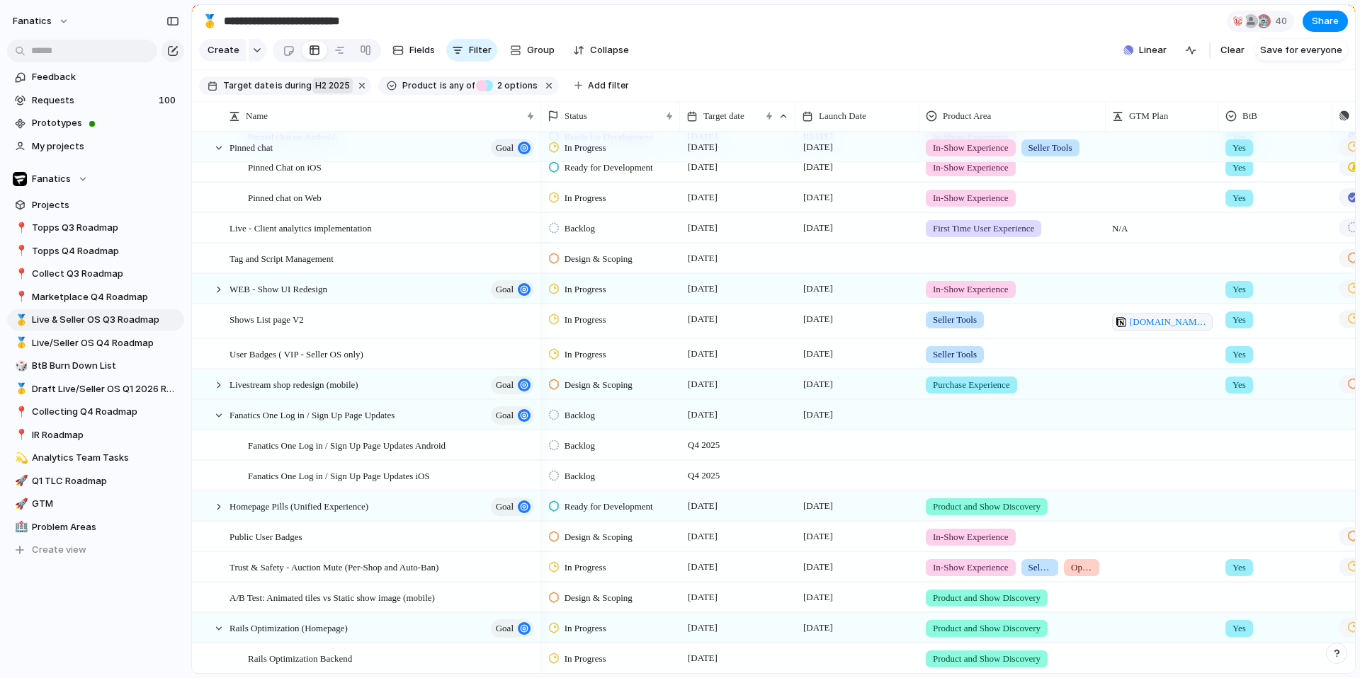
scroll to position [982, 0]
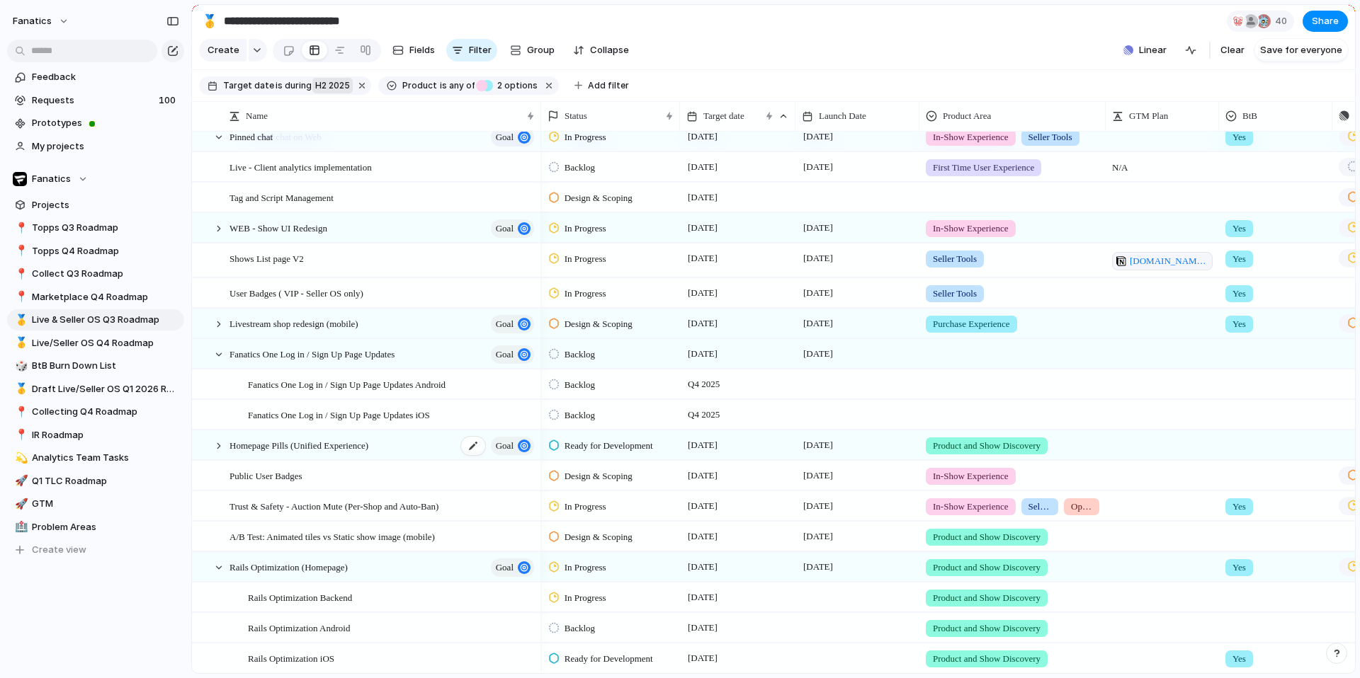
click at [336, 442] on span "Homepage Pills (Unified Experience)" at bounding box center [298, 445] width 139 height 16
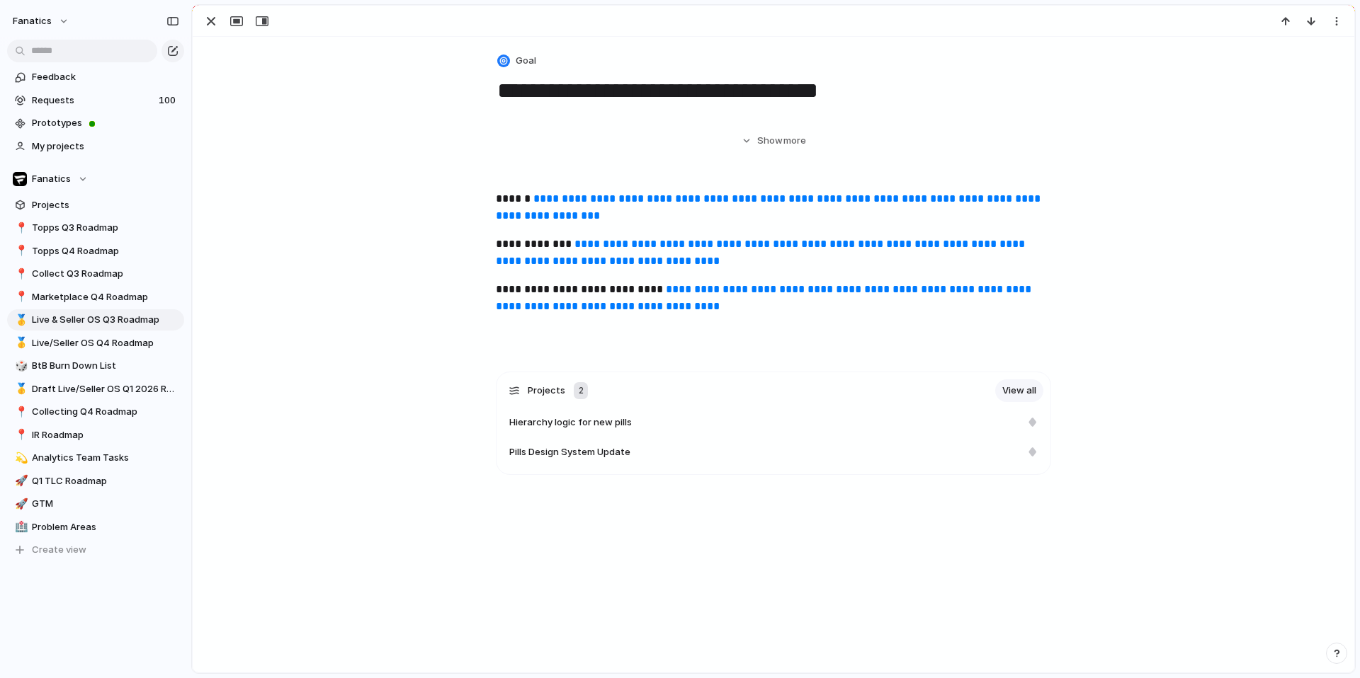
click at [336, 442] on div "**********" at bounding box center [773, 339] width 1163 height 669
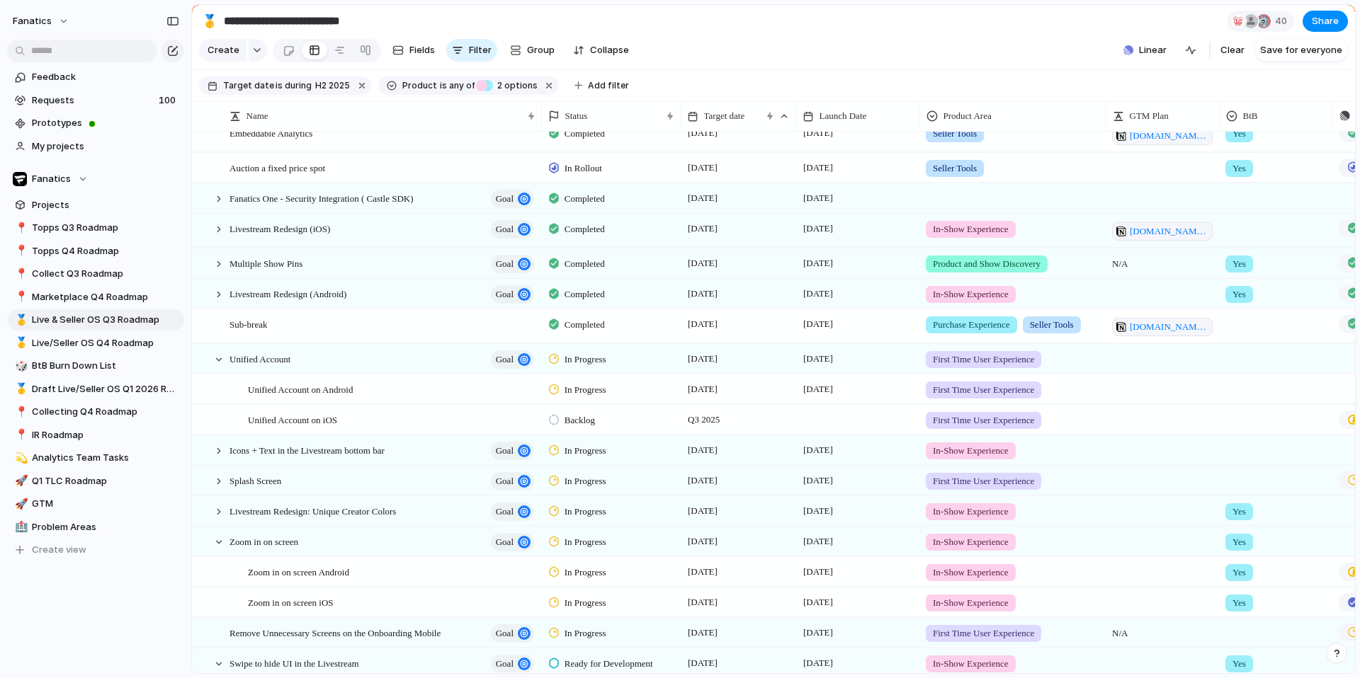
scroll to position [146, 0]
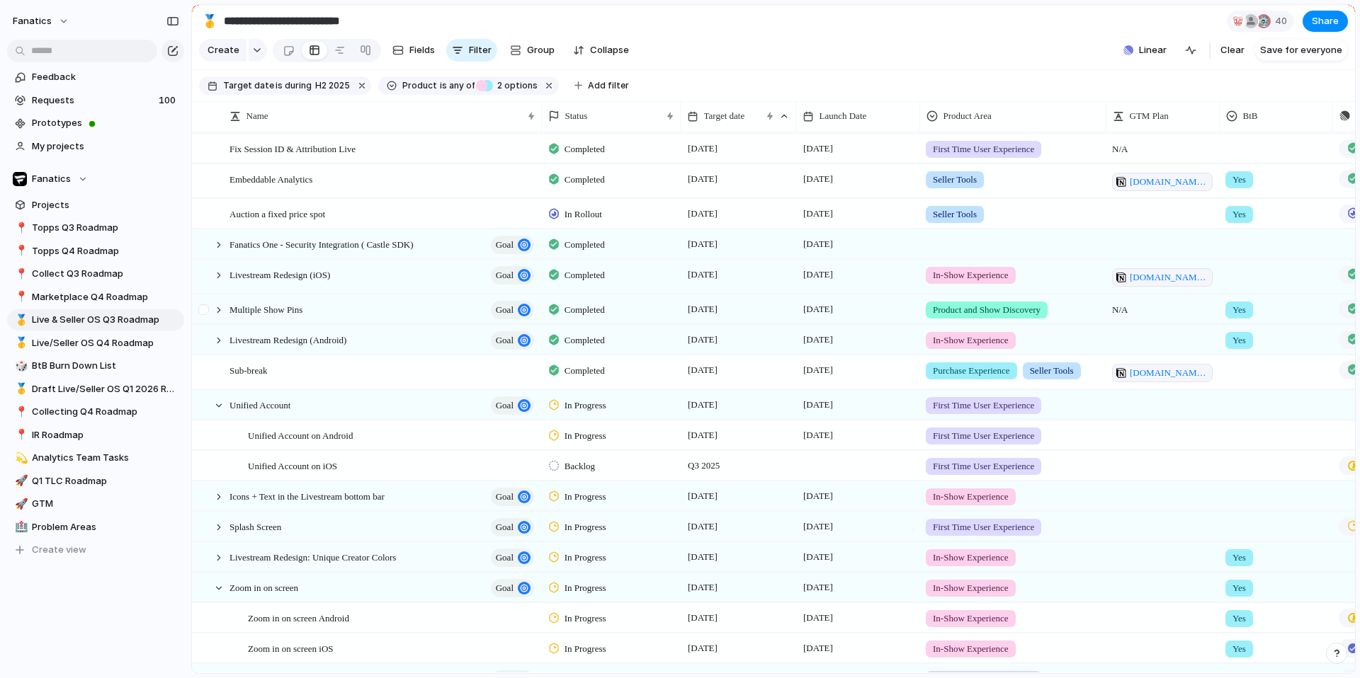
click at [225, 310] on div at bounding box center [212, 309] width 38 height 29
click at [219, 310] on div at bounding box center [218, 310] width 13 height 13
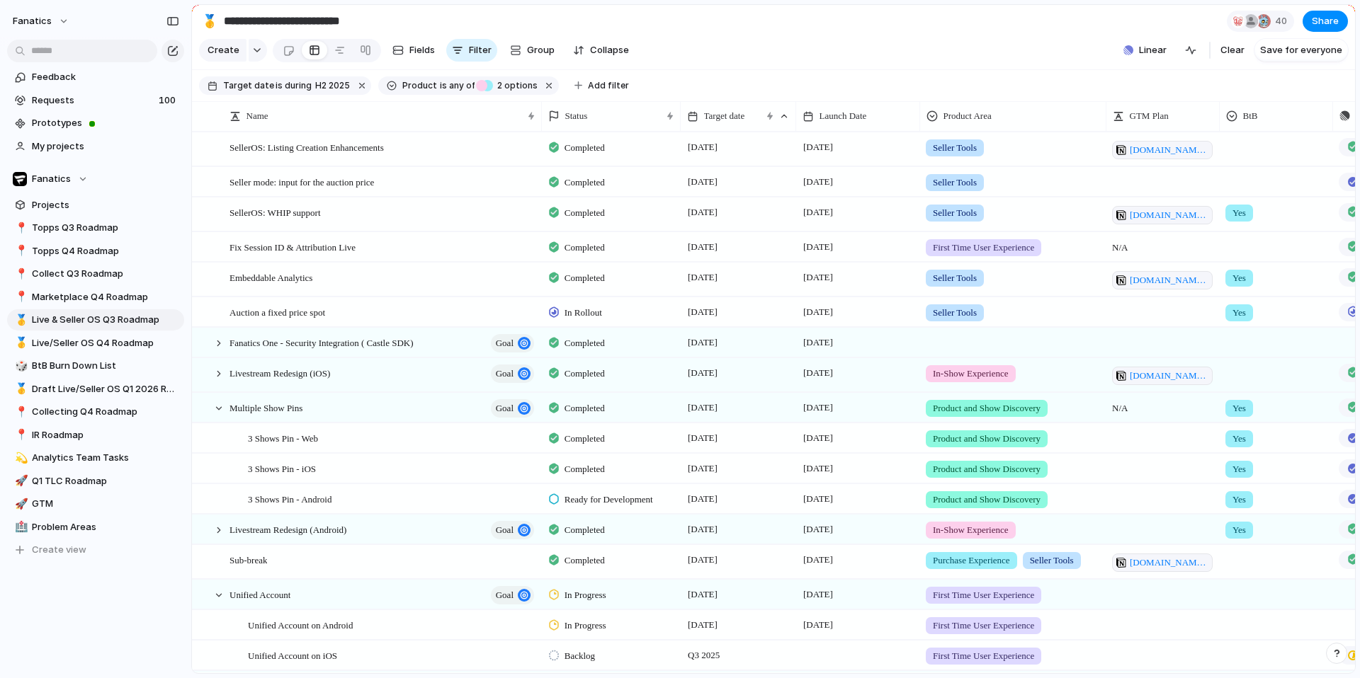
scroll to position [0, 0]
